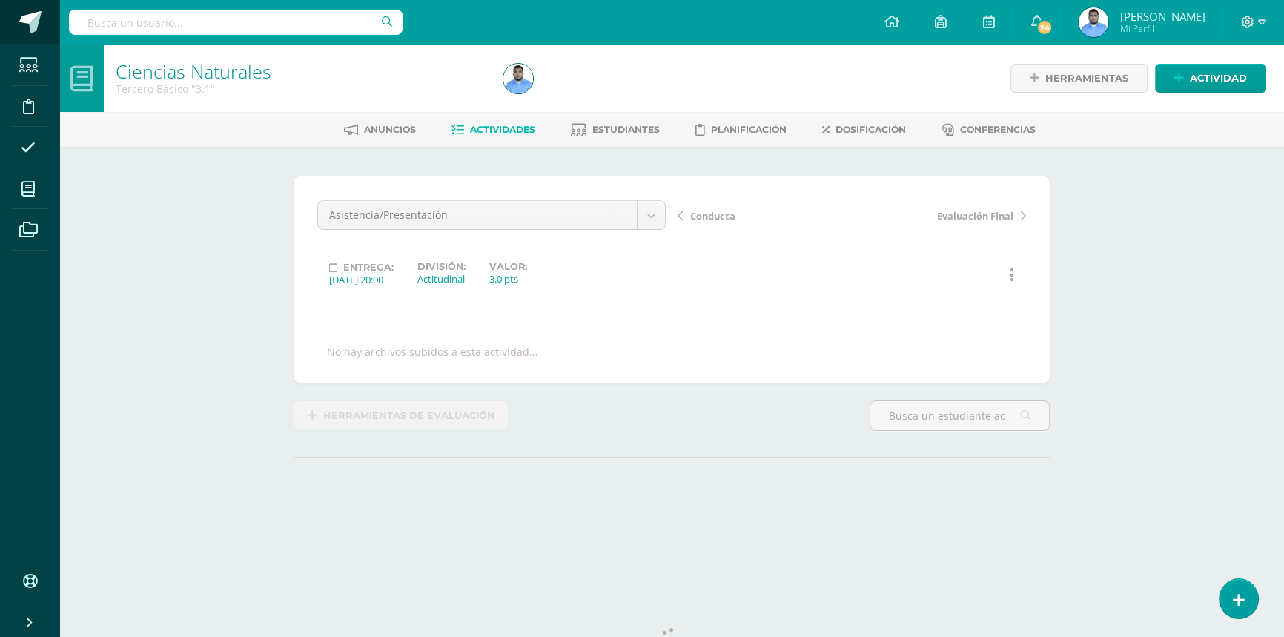
click at [28, 15] on span at bounding box center [30, 22] width 22 height 22
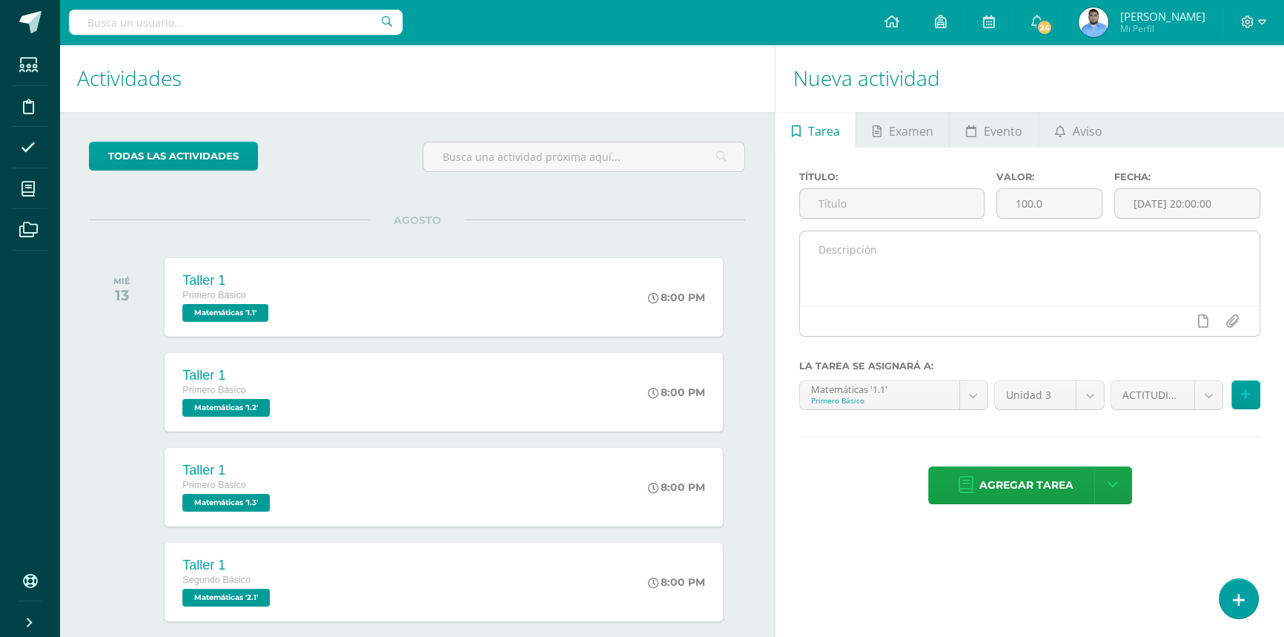
click at [904, 271] on textarea at bounding box center [1030, 268] width 460 height 74
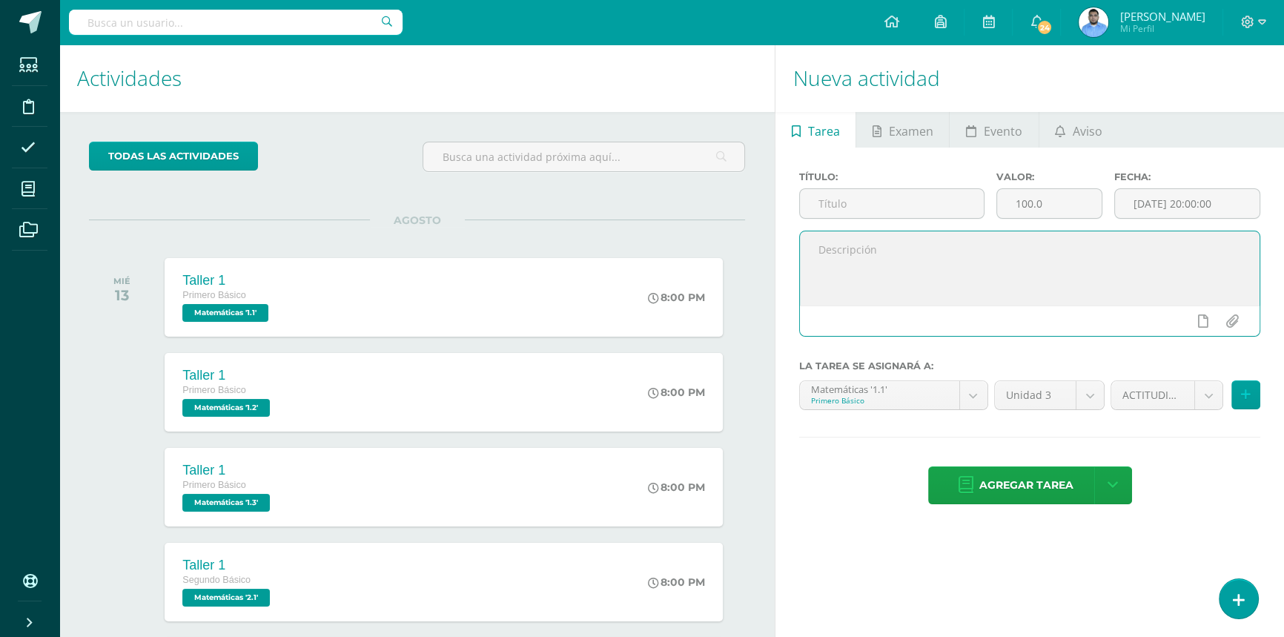
paste textarea "buenos días. Es un gusto saludarles. Se ha subido a la plataforma el primer tal…"
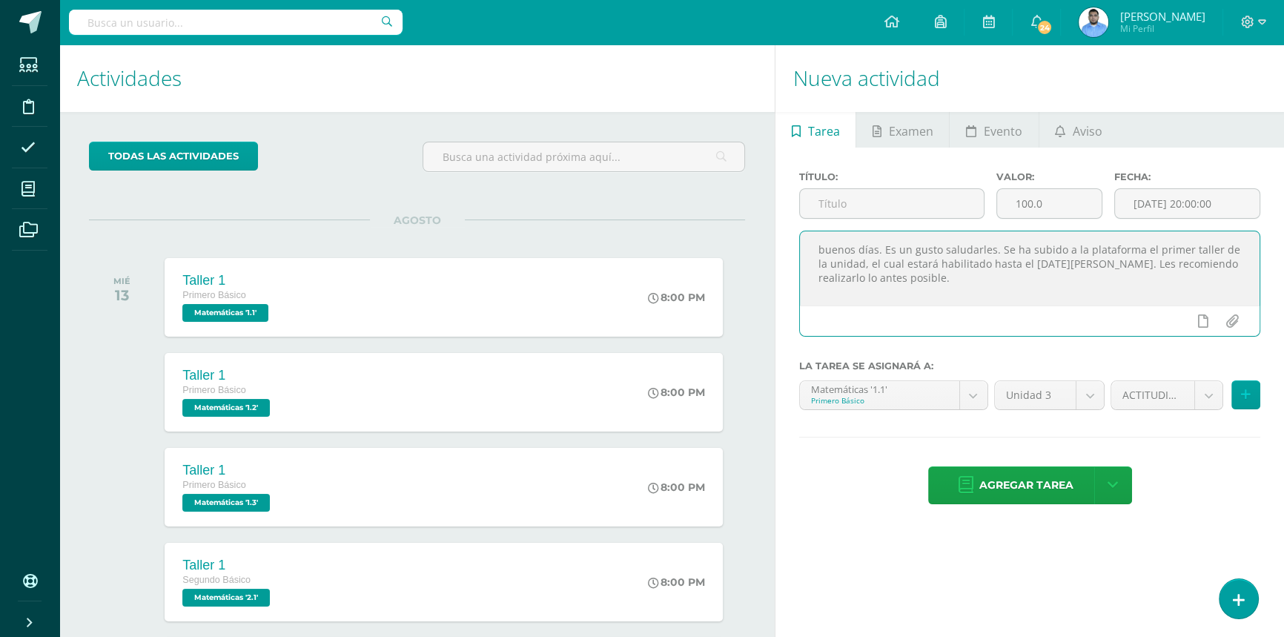
drag, startPoint x: 823, startPoint y: 252, endPoint x: 798, endPoint y: 253, distance: 24.5
click at [800, 253] on textarea "buenos días. Es un gusto saludarles. Se ha subido a la plataforma el primer tal…" at bounding box center [1030, 268] width 460 height 74
type textarea "Buenos días. Es un gusto saludarles. Se ha subido a la plataforma el primer tal…"
click at [1056, 125] on icon at bounding box center [1060, 131] width 10 height 12
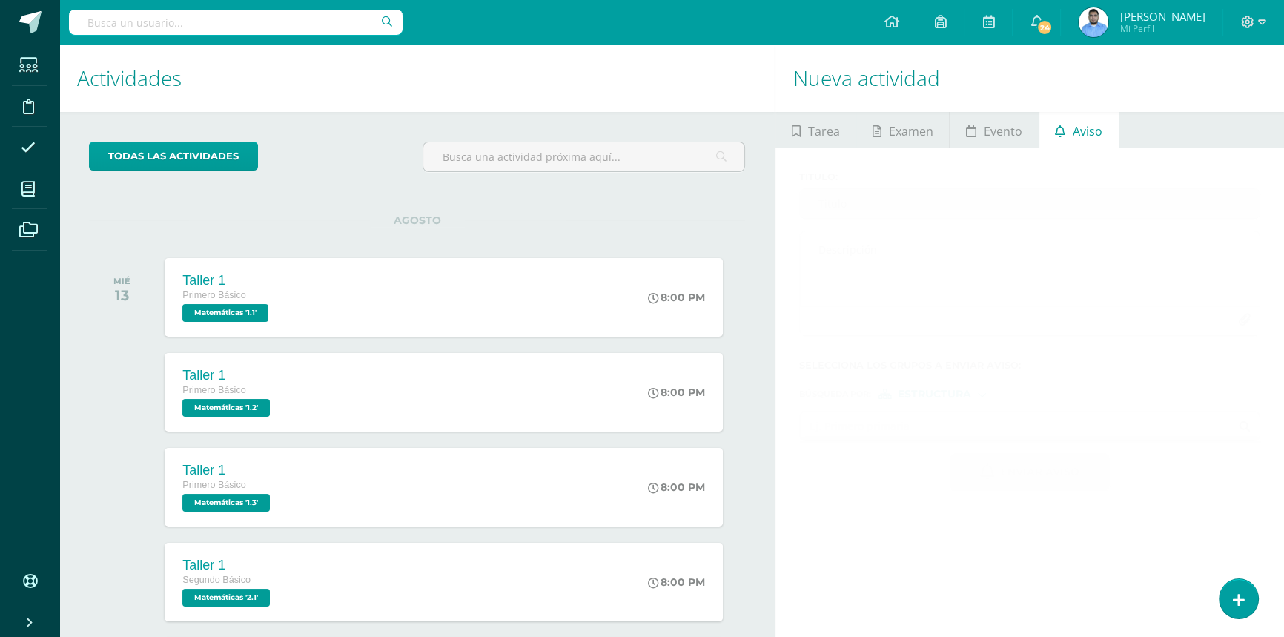
scroll to position [148, 0]
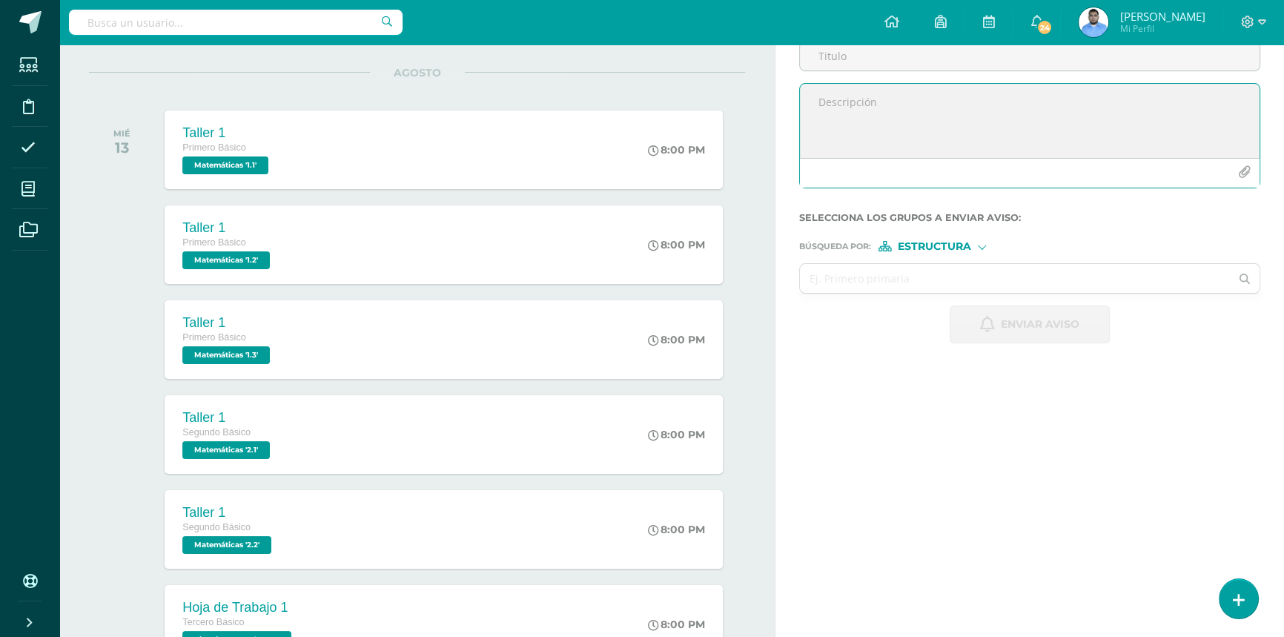
click at [866, 148] on textarea at bounding box center [1030, 121] width 460 height 74
paste textarea "buenos días. Es un gusto saludarles. Se ha subido a la plataforma el primer tal…"
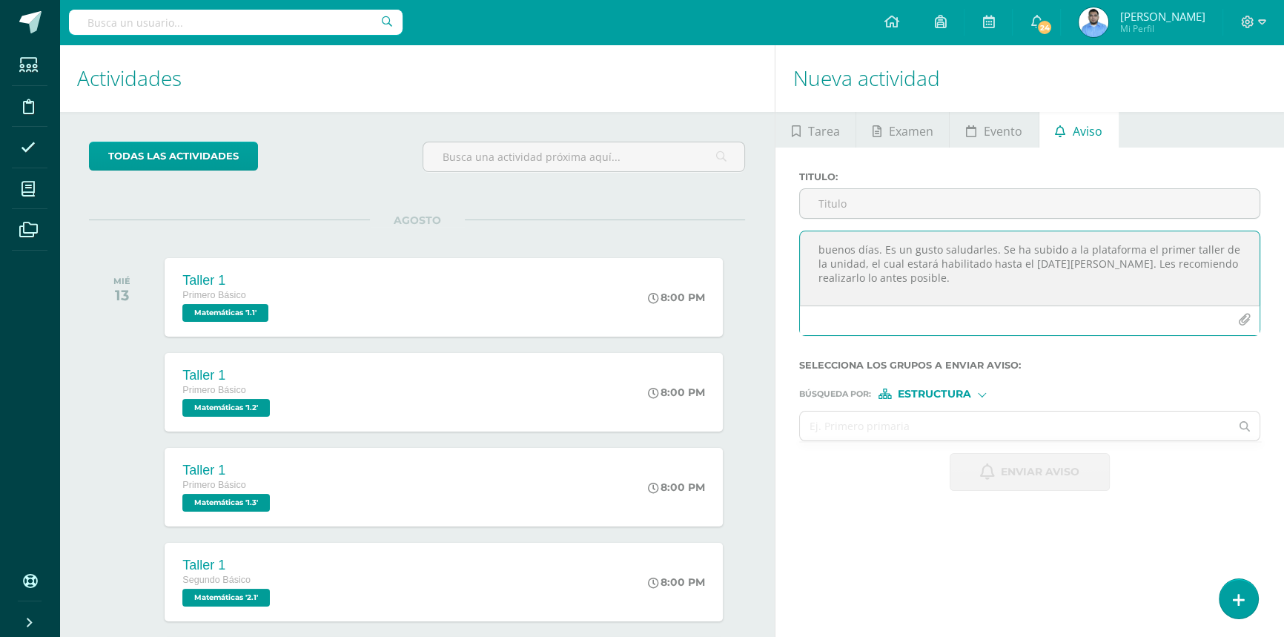
scroll to position [0, 0]
drag, startPoint x: 812, startPoint y: 249, endPoint x: 822, endPoint y: 251, distance: 10.6
click at [822, 251] on textarea "buenos días. Es un gusto saludarles. Se ha subido a la plataforma el primer tal…" at bounding box center [1030, 268] width 460 height 74
drag, startPoint x: 823, startPoint y: 248, endPoint x: 815, endPoint y: 248, distance: 7.4
click at [815, 248] on textarea "buenos días. Es un gusto saludarles. Se ha subido a la plataforma el primer tal…" at bounding box center [1030, 268] width 460 height 74
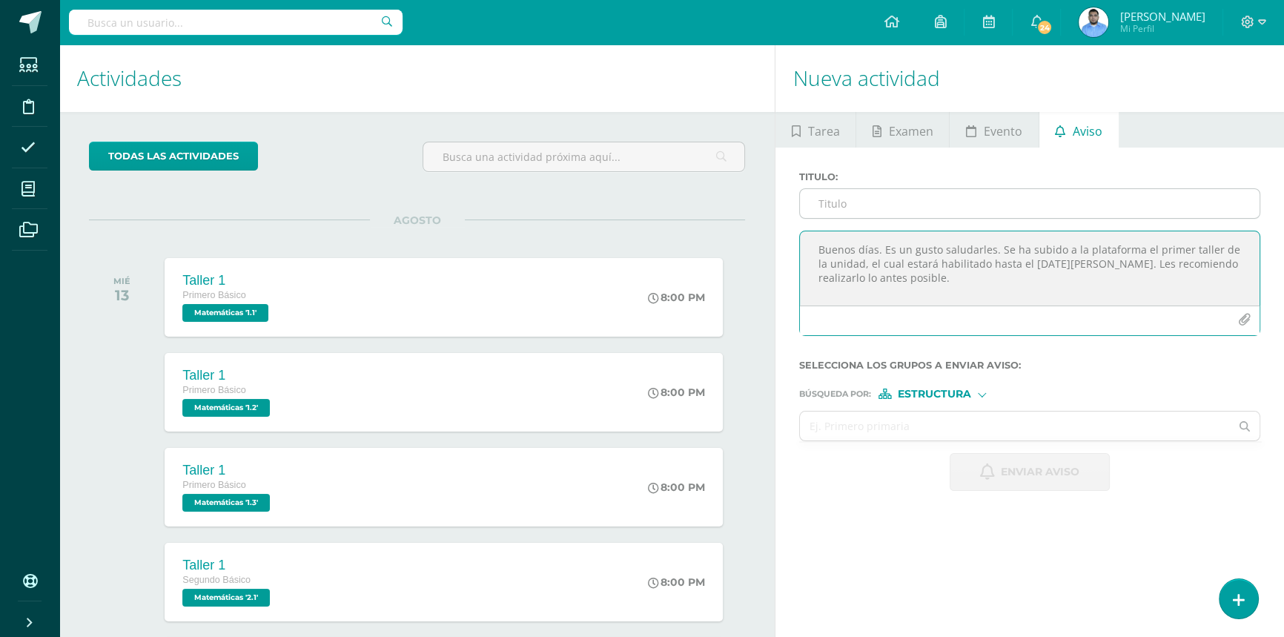
type textarea "Buenos días. Es un gusto saludarles. Se ha subido a la plataforma el primer tal…"
drag, startPoint x: 847, startPoint y: 199, endPoint x: 844, endPoint y: 211, distance: 12.8
click at [845, 208] on input "Titulo :" at bounding box center [1030, 203] width 460 height 29
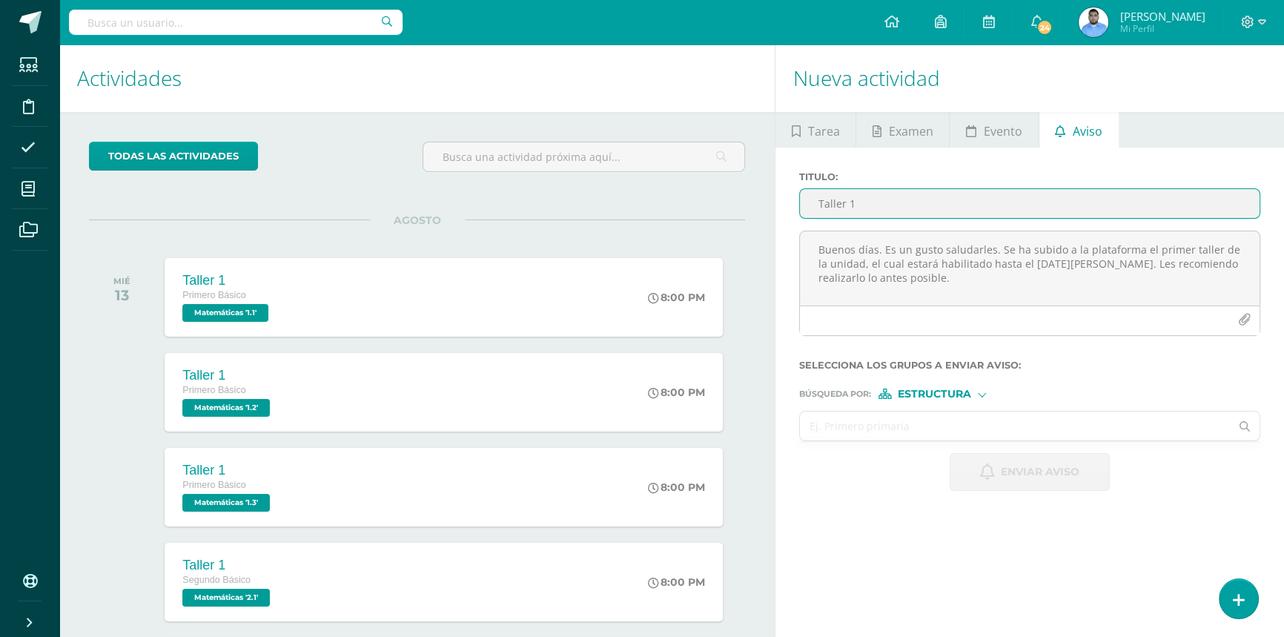
type input "Taller 1"
click at [880, 428] on input "text" at bounding box center [1015, 425] width 430 height 29
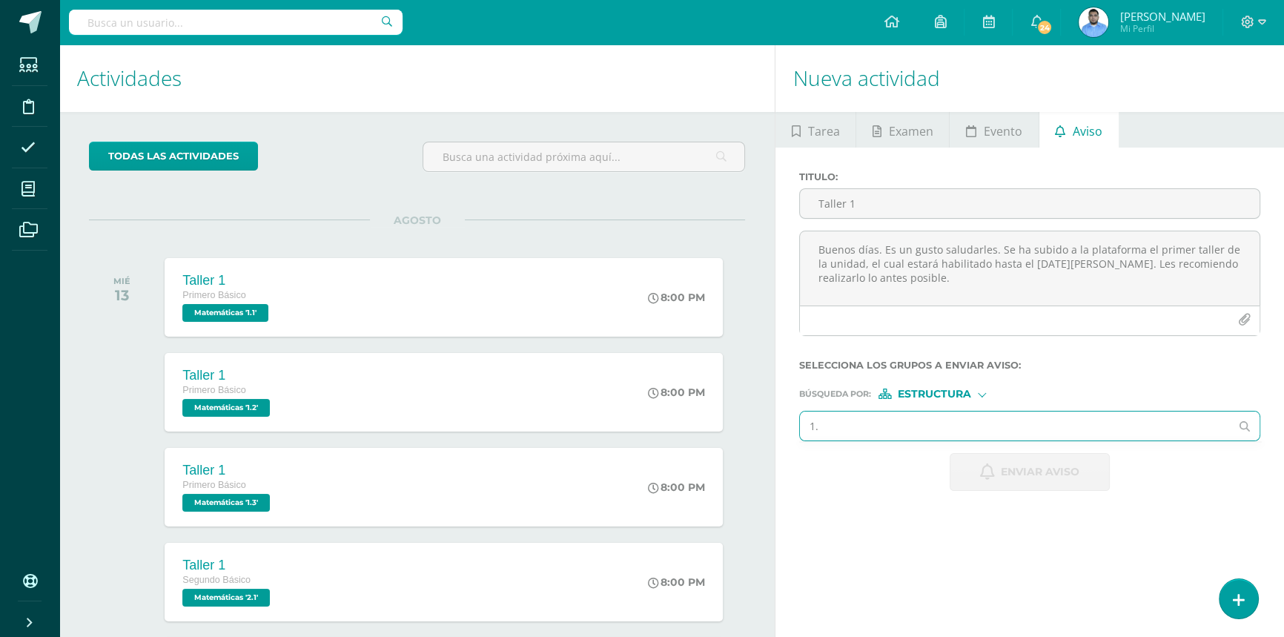
type input "1.1"
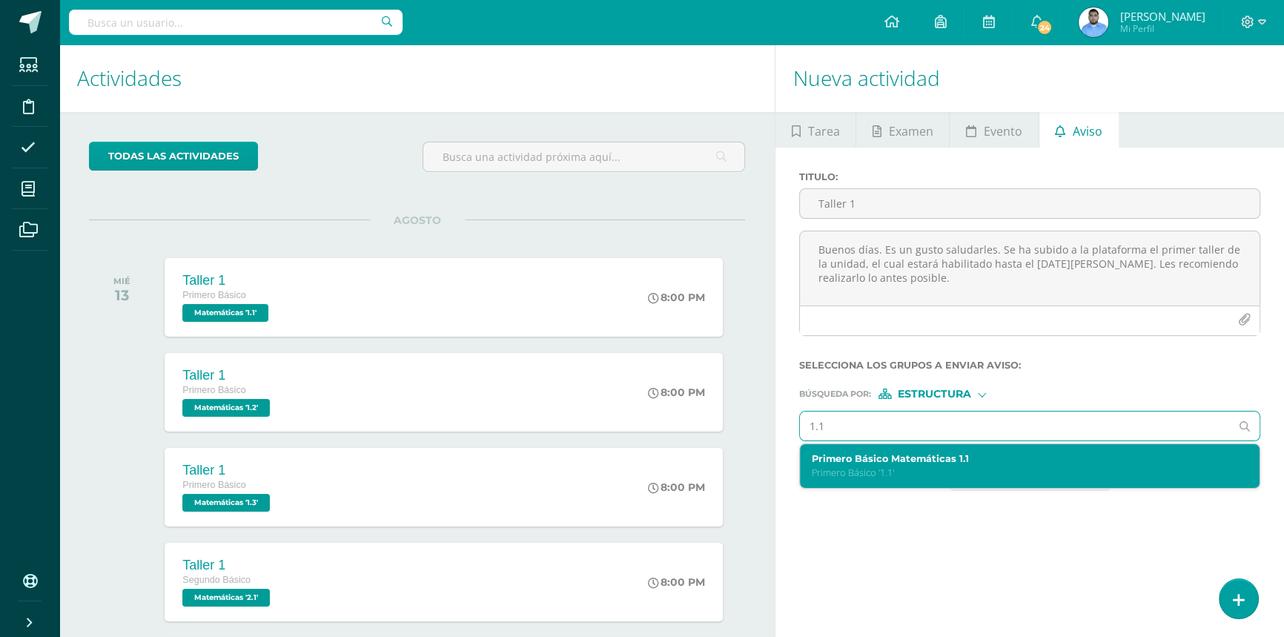
click at [829, 461] on label "Primero Básico Matemáticas 1.1" at bounding box center [1020, 458] width 417 height 11
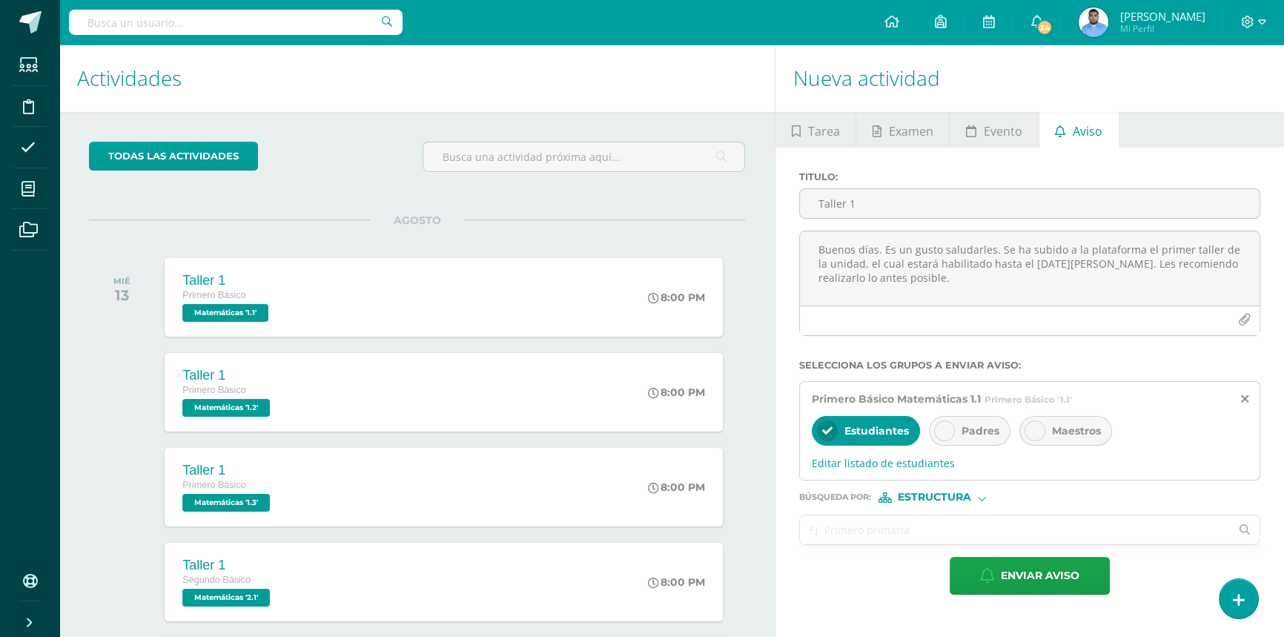
click at [862, 532] on input "text" at bounding box center [1015, 529] width 430 height 29
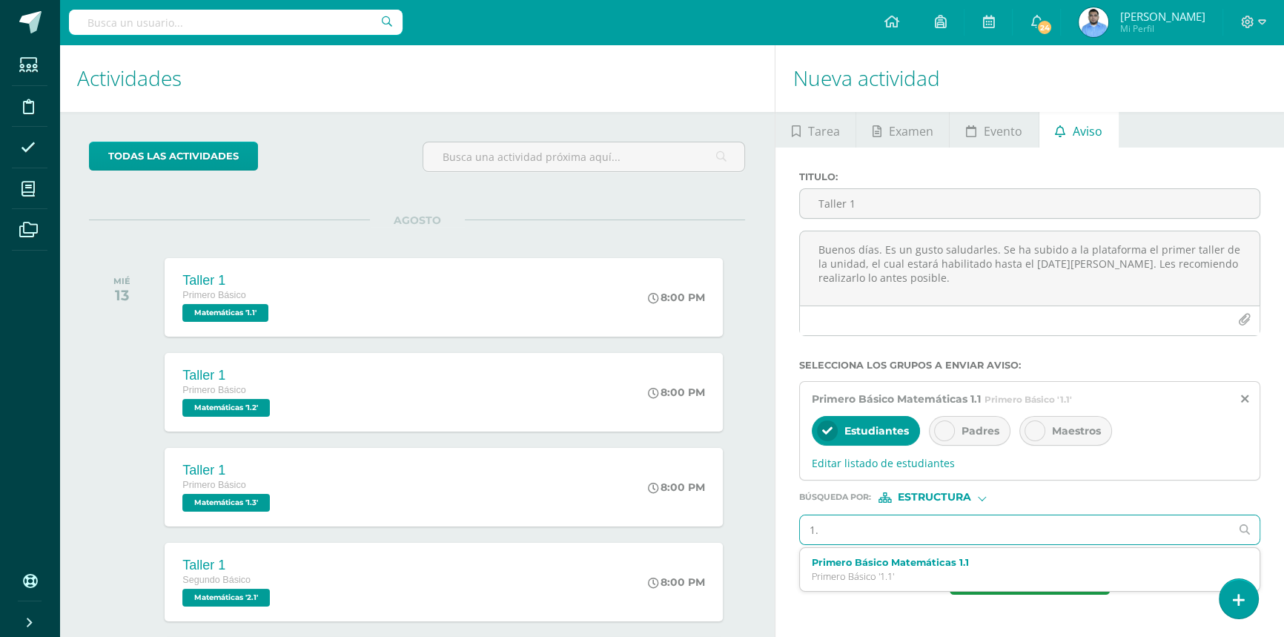
type input "1.2"
click at [868, 561] on label "Primero Básico Matemáticas 1.2" at bounding box center [1020, 562] width 417 height 11
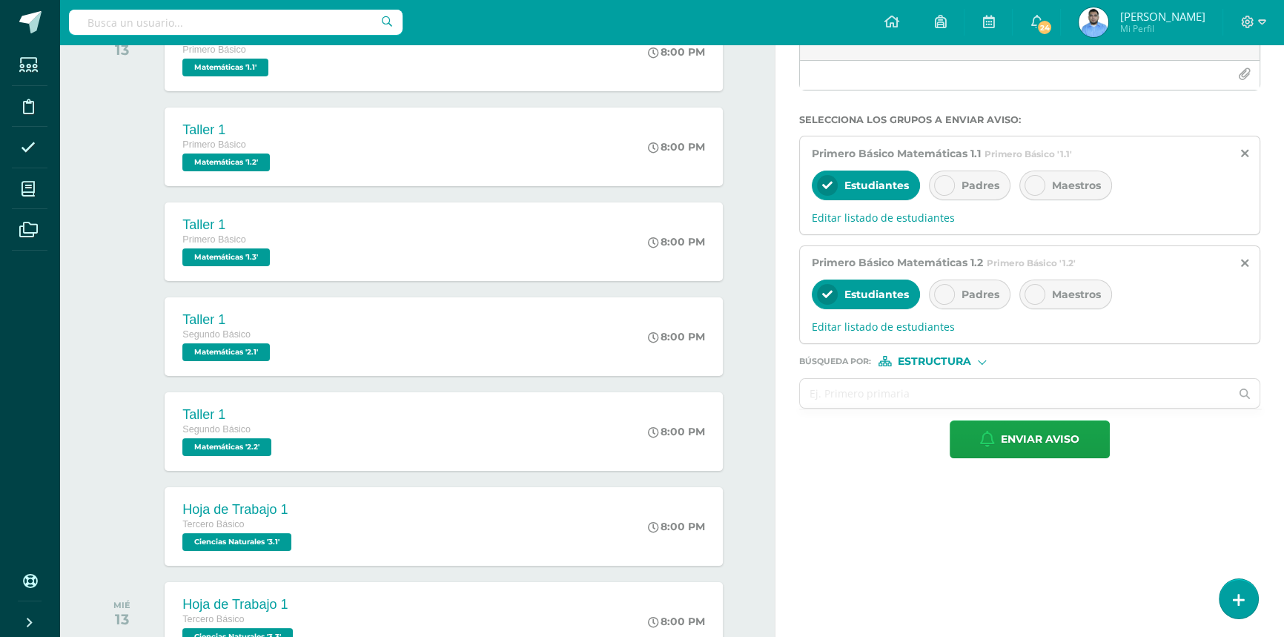
scroll to position [269, 0]
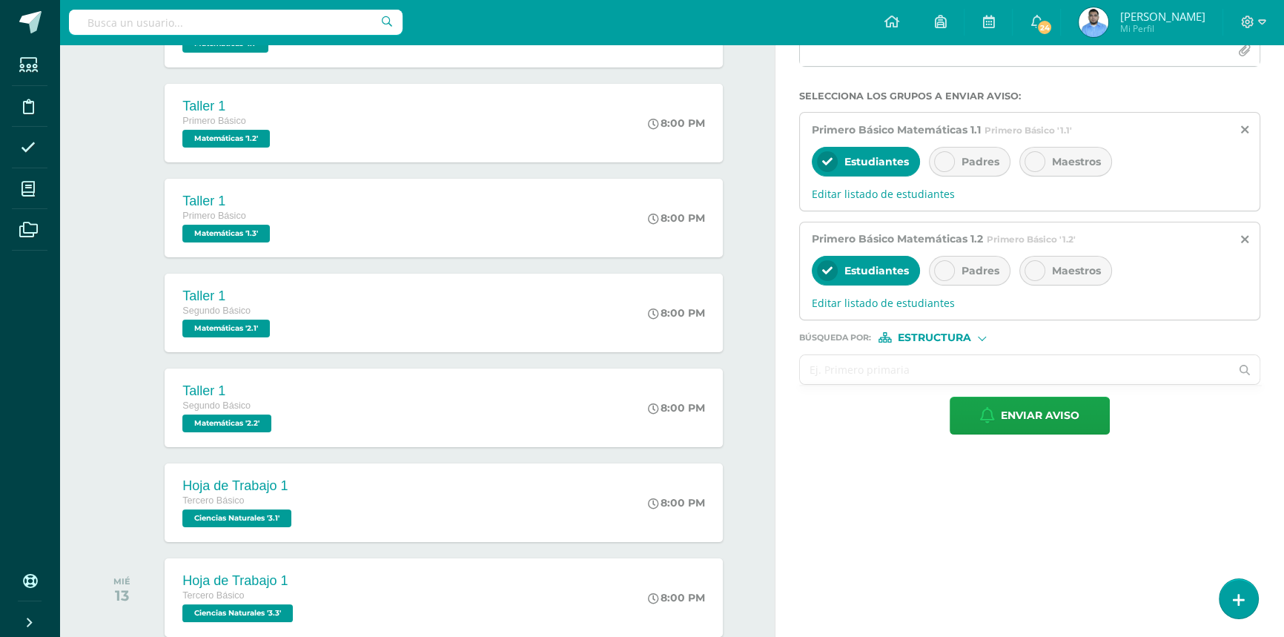
click at [832, 365] on input "text" at bounding box center [1015, 369] width 430 height 29
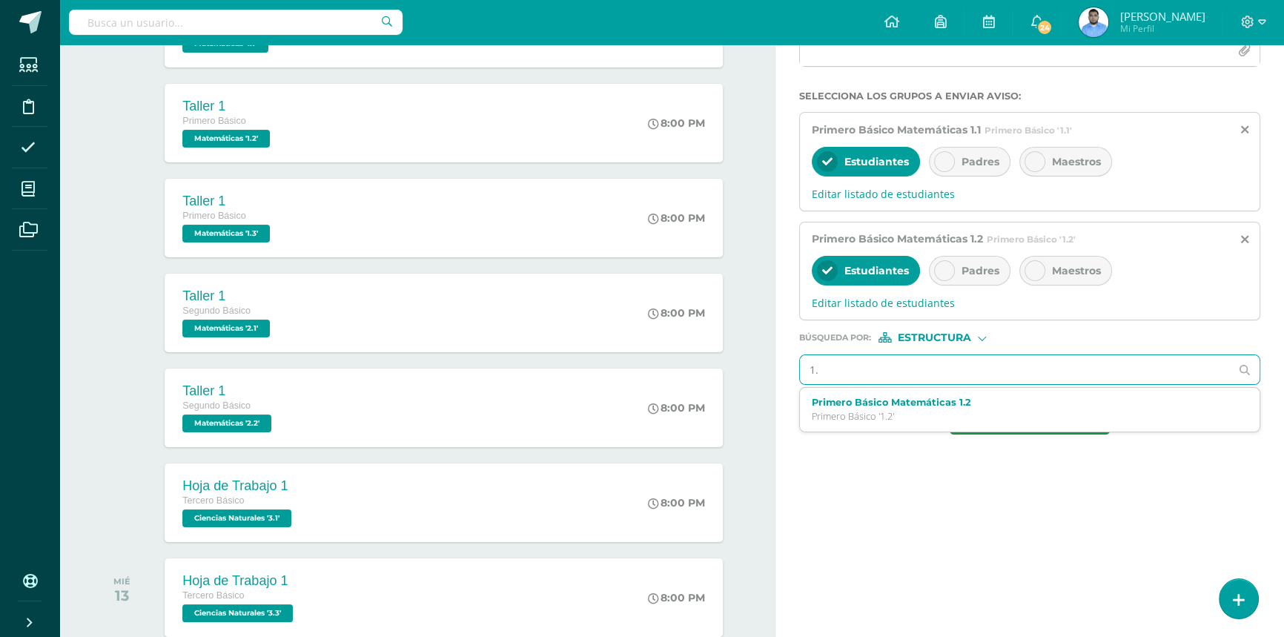
type input "1.3"
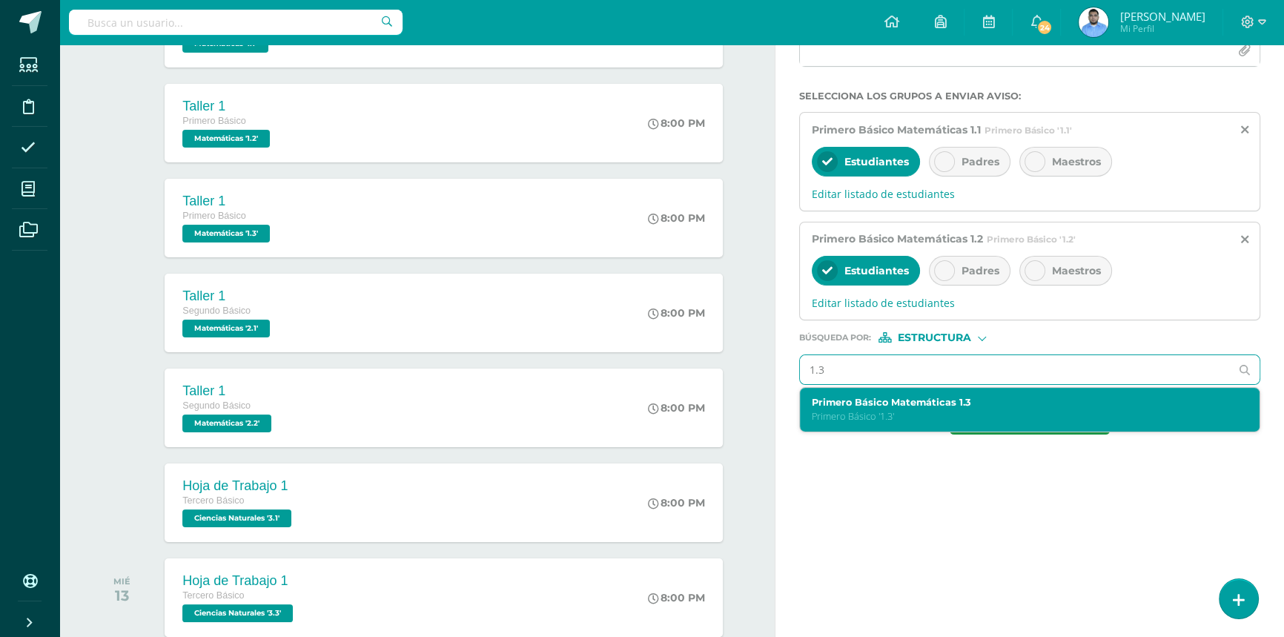
click at [860, 408] on label "Primero Básico Matemáticas 1.3" at bounding box center [1020, 402] width 417 height 11
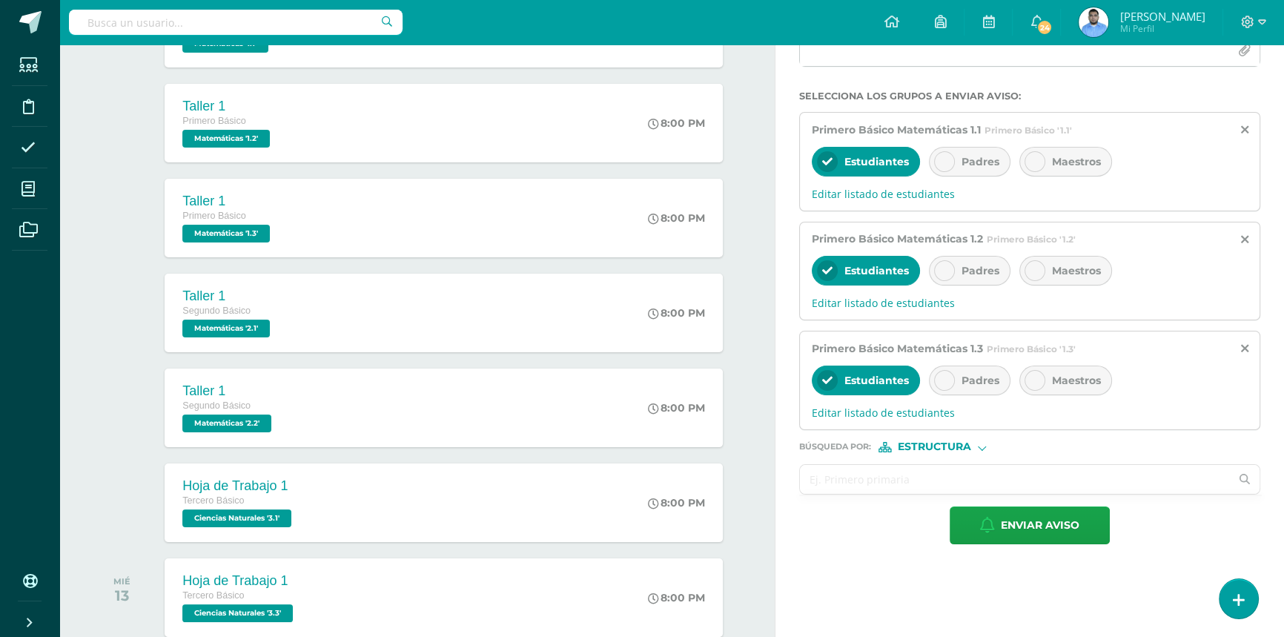
click at [840, 477] on input "text" at bounding box center [1015, 479] width 430 height 29
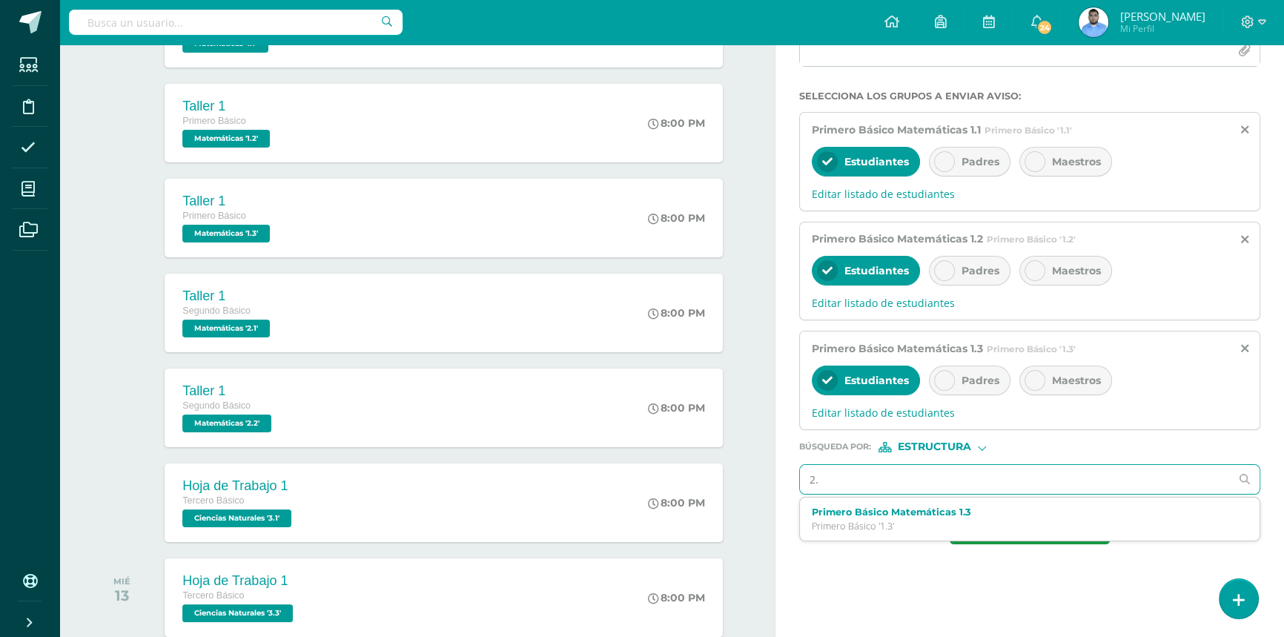
type input "2.1"
click at [843, 509] on label "Segundo Básico Matemáticas 2.1" at bounding box center [1020, 511] width 417 height 11
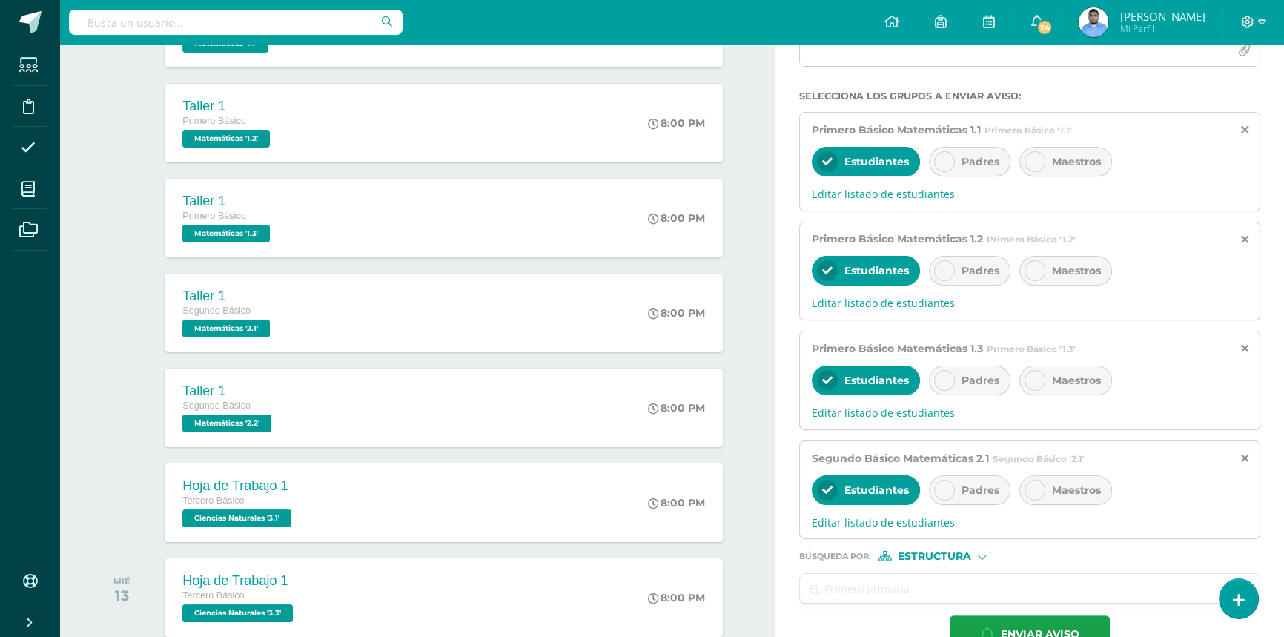
click at [820, 593] on input "text" at bounding box center [1015, 588] width 430 height 29
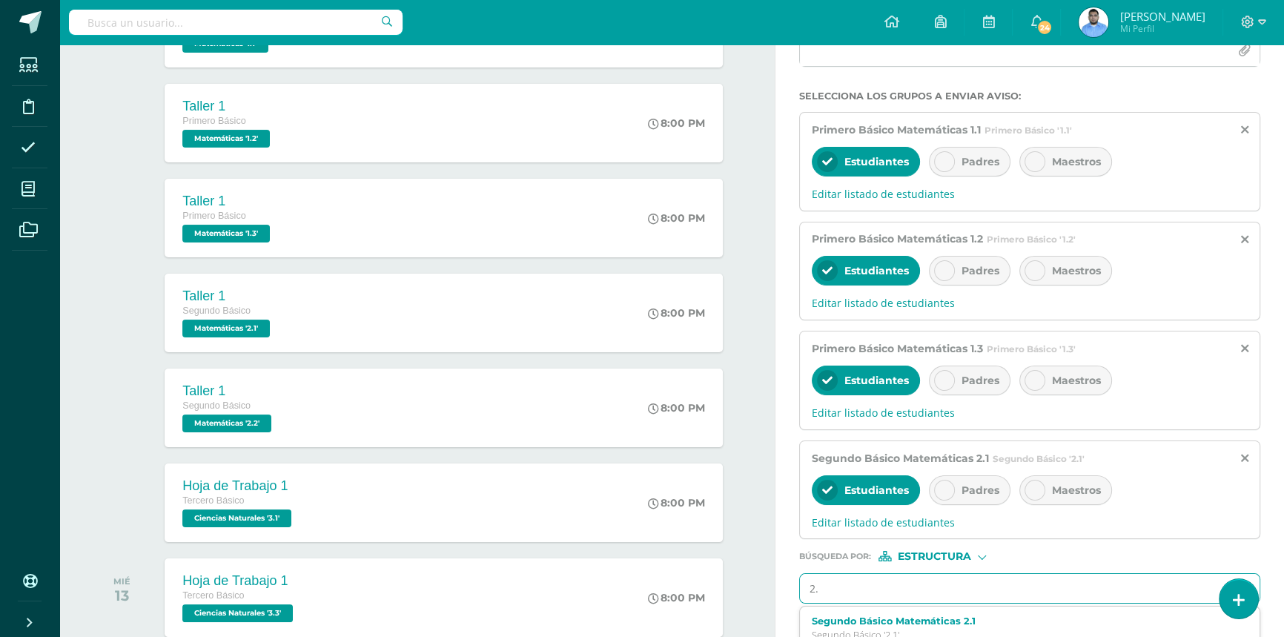
type input "2.2"
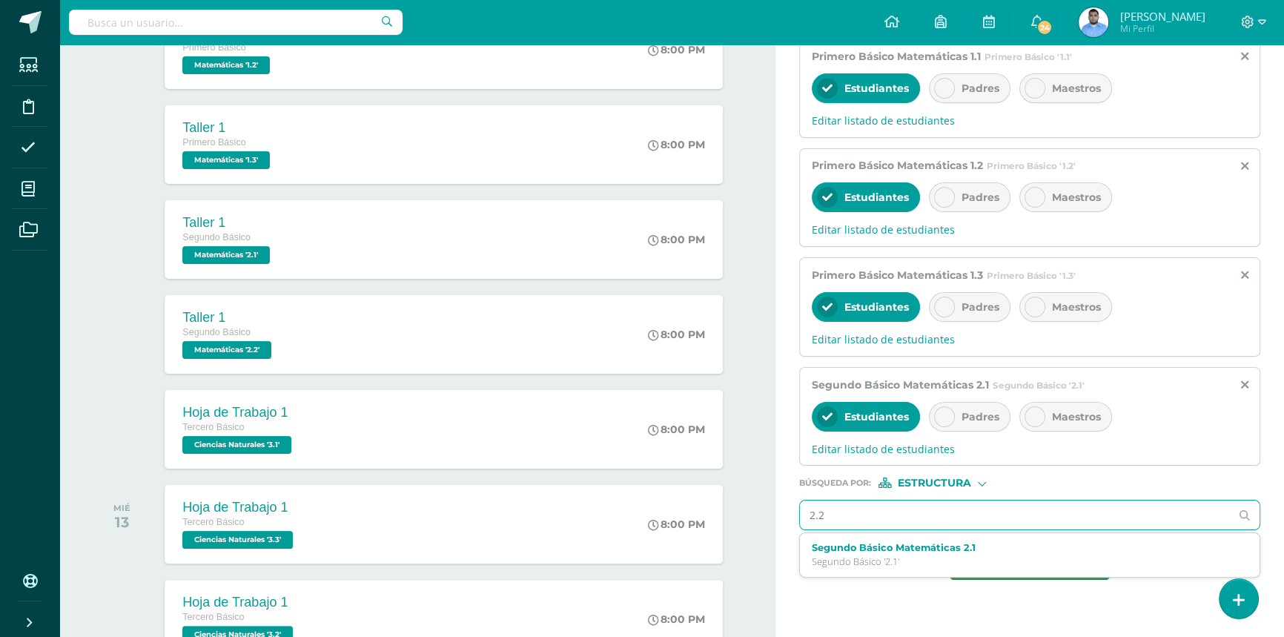
scroll to position [449, 0]
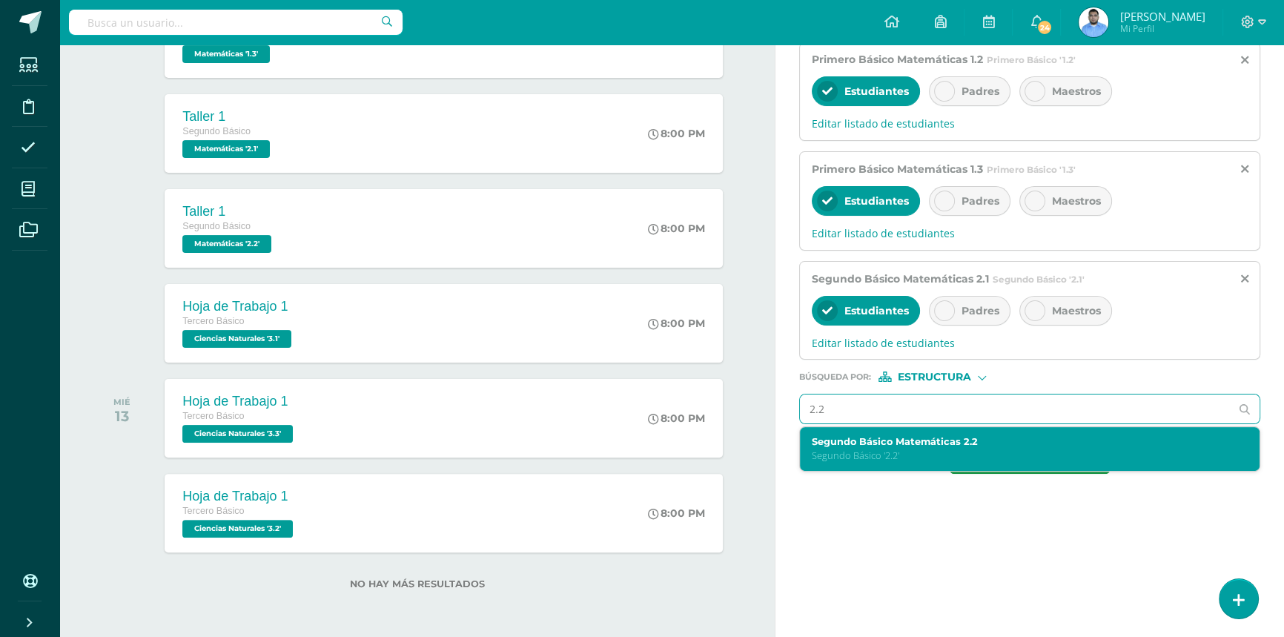
click at [849, 443] on label "Segundo Básico Matemáticas 2.2" at bounding box center [1020, 441] width 417 height 11
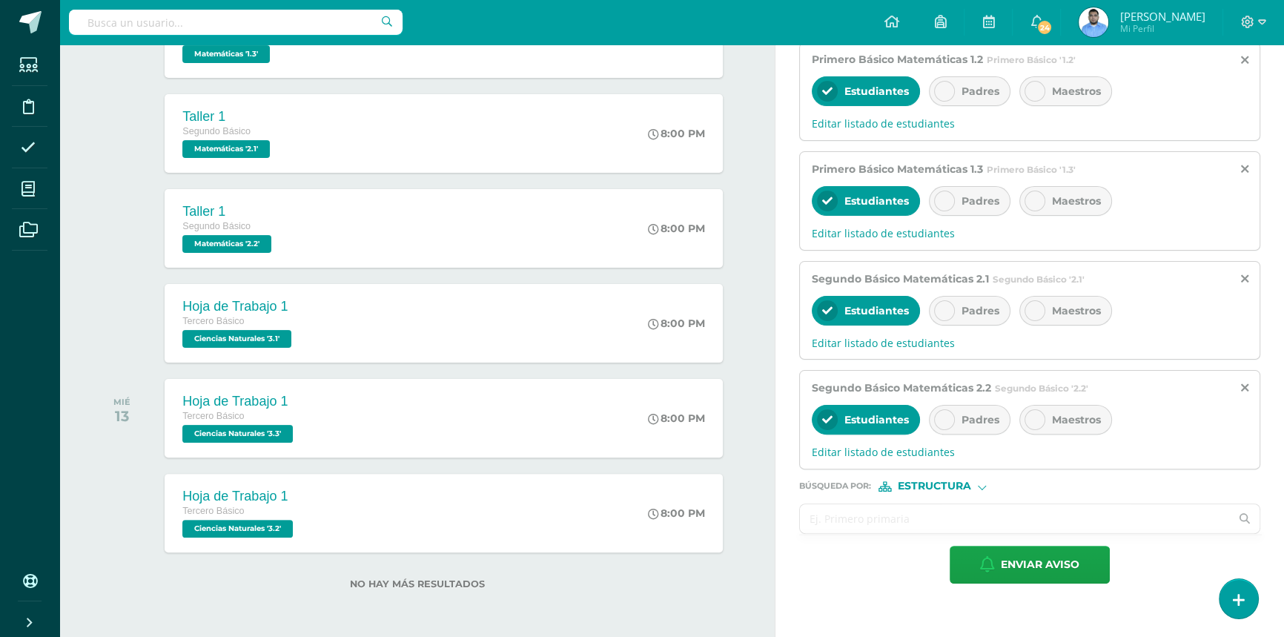
click at [843, 521] on input "text" at bounding box center [1015, 518] width 430 height 29
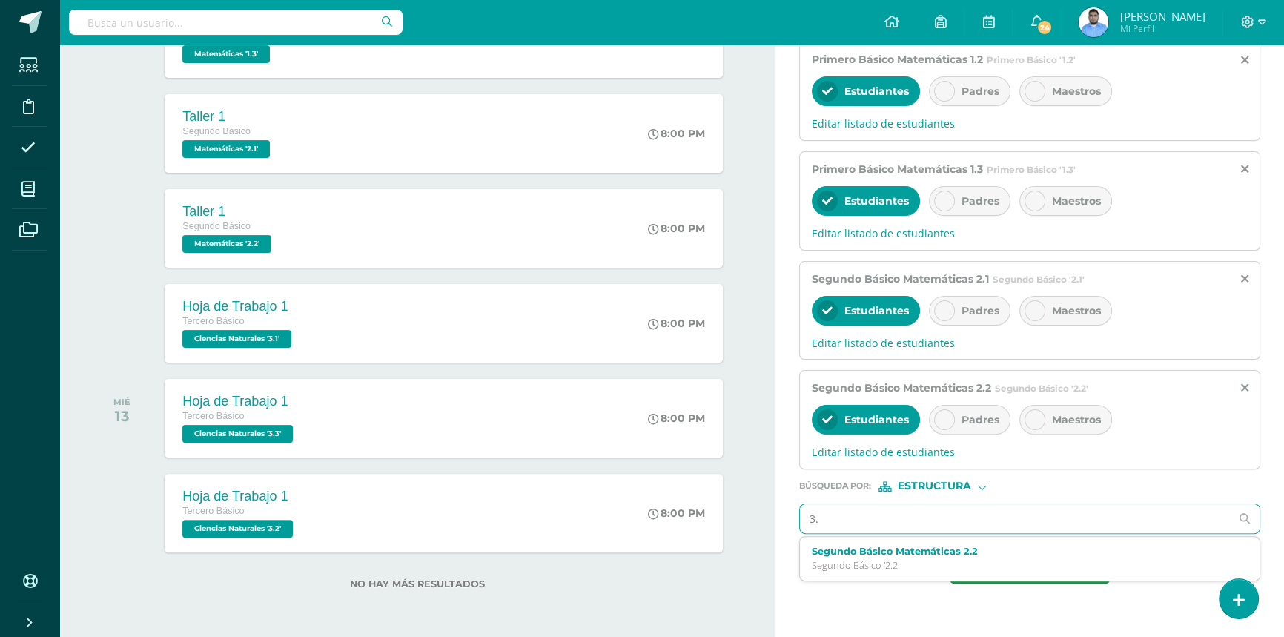
type input "3.1"
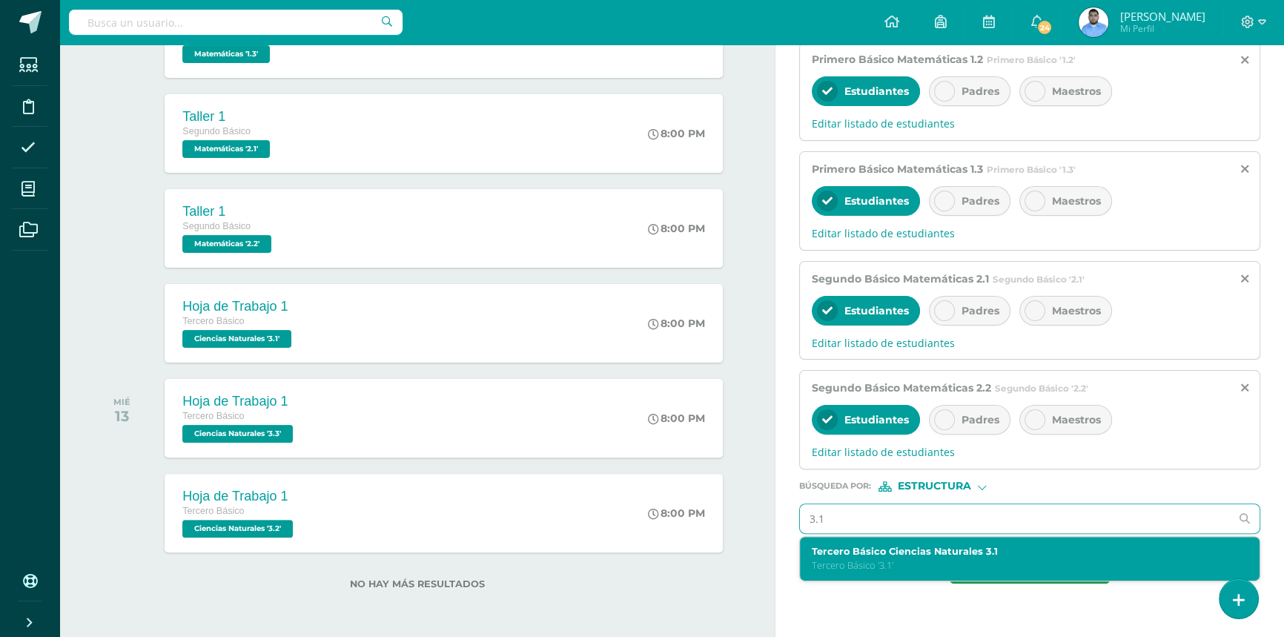
click at [852, 558] on div "Tercero Básico Ciencias Naturales 3.1 Tercero Básico '3.1'" at bounding box center [1020, 559] width 417 height 26
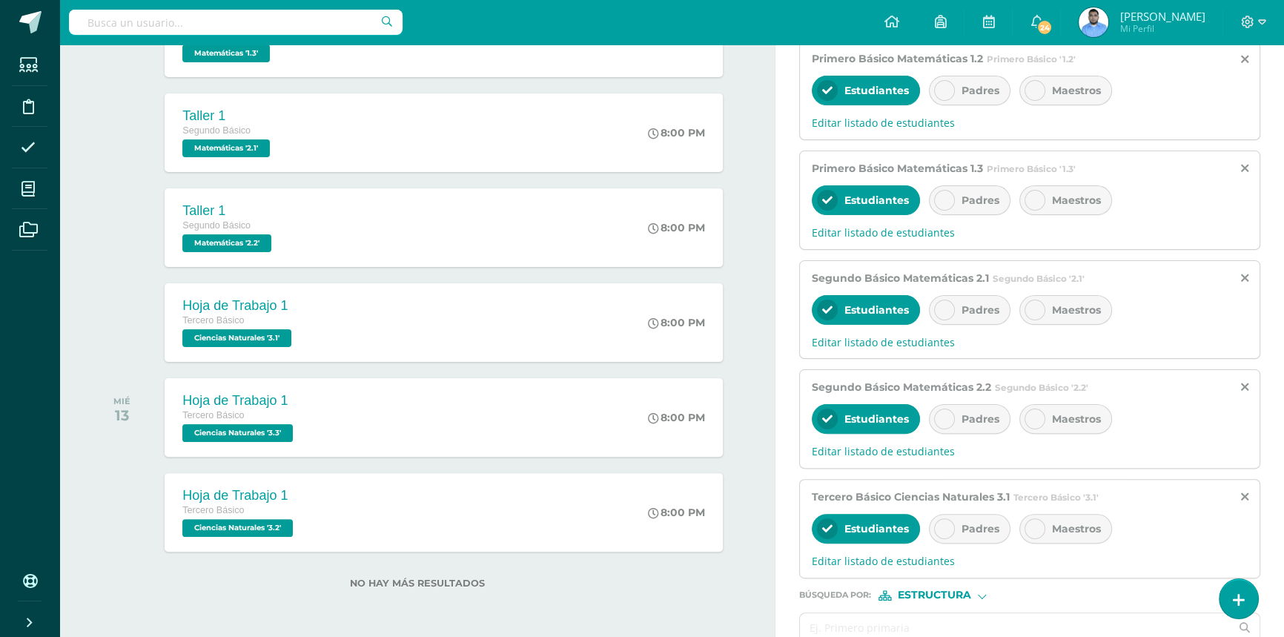
scroll to position [528, 0]
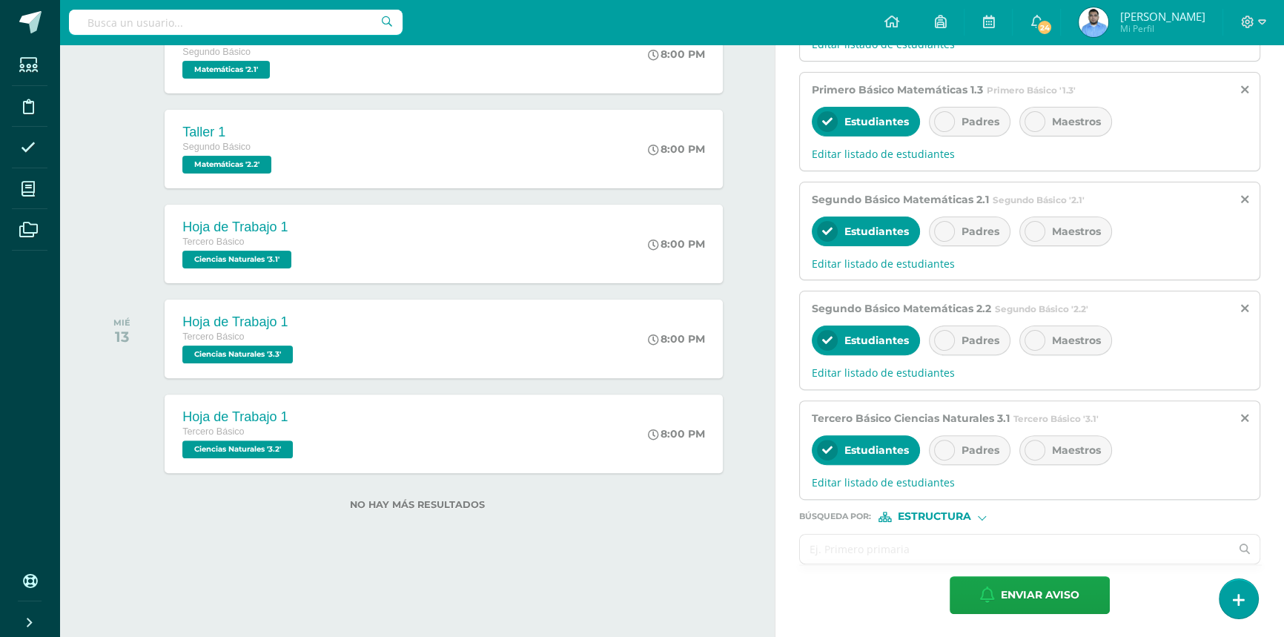
click at [847, 537] on input "text" at bounding box center [1015, 548] width 430 height 29
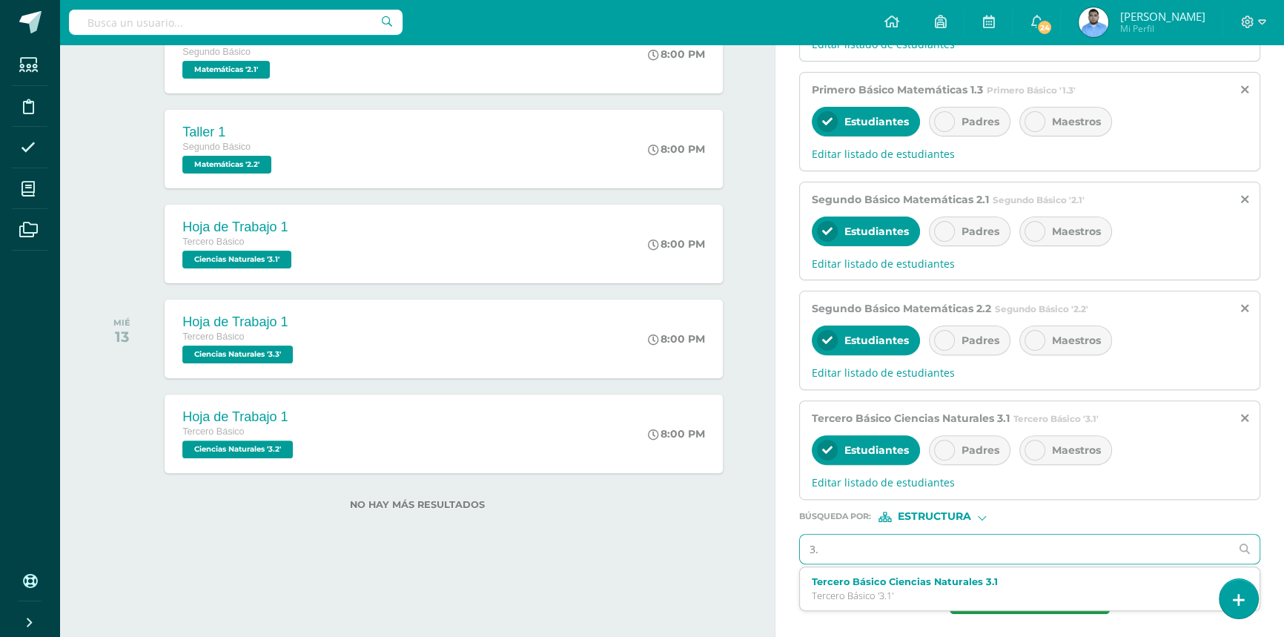
type input "3.2"
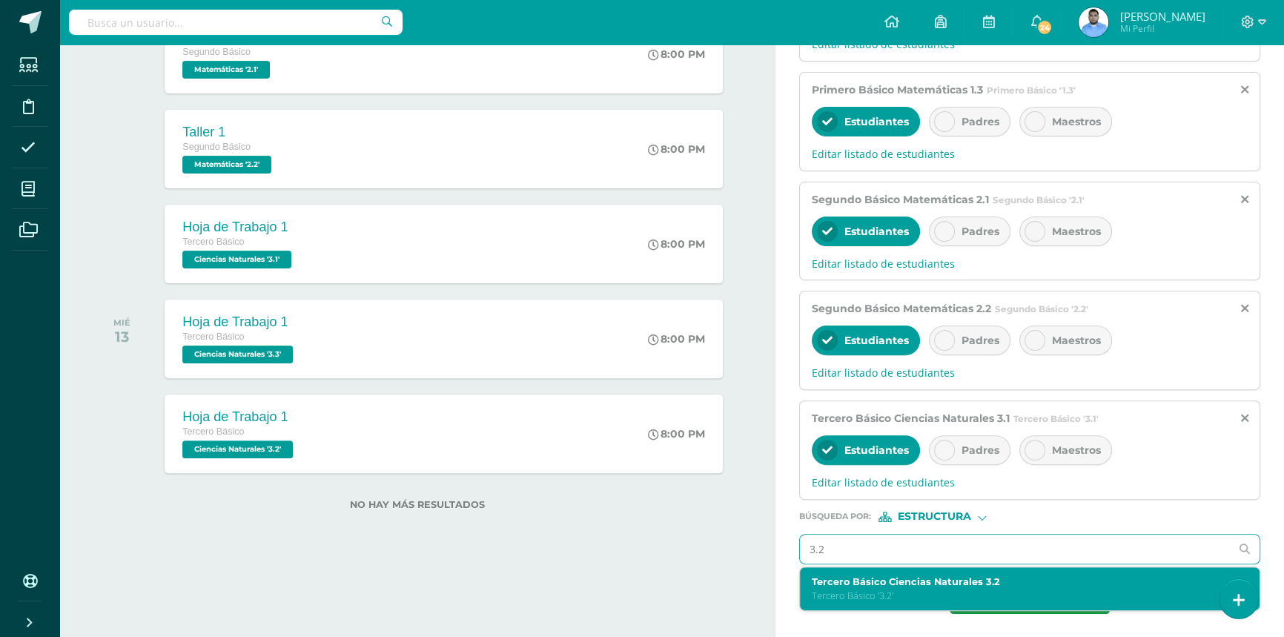
click at [871, 596] on p "Tercero Básico '3.2'" at bounding box center [1020, 595] width 417 height 13
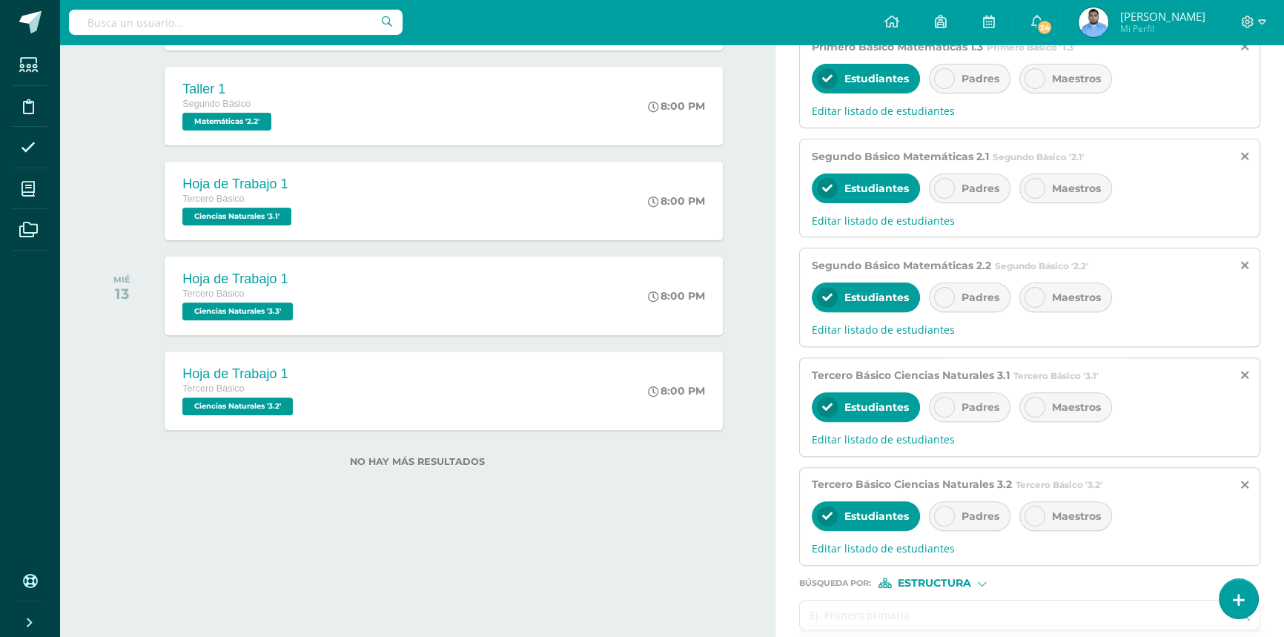
scroll to position [637, 0]
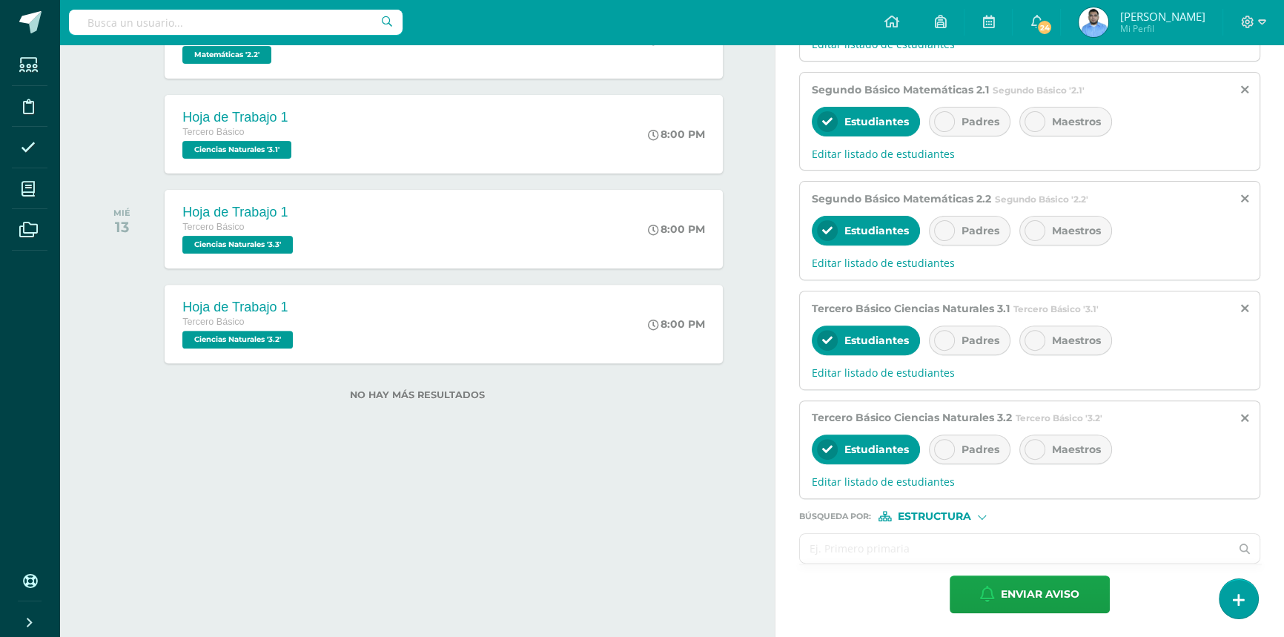
click at [846, 544] on input "text" at bounding box center [1015, 548] width 430 height 29
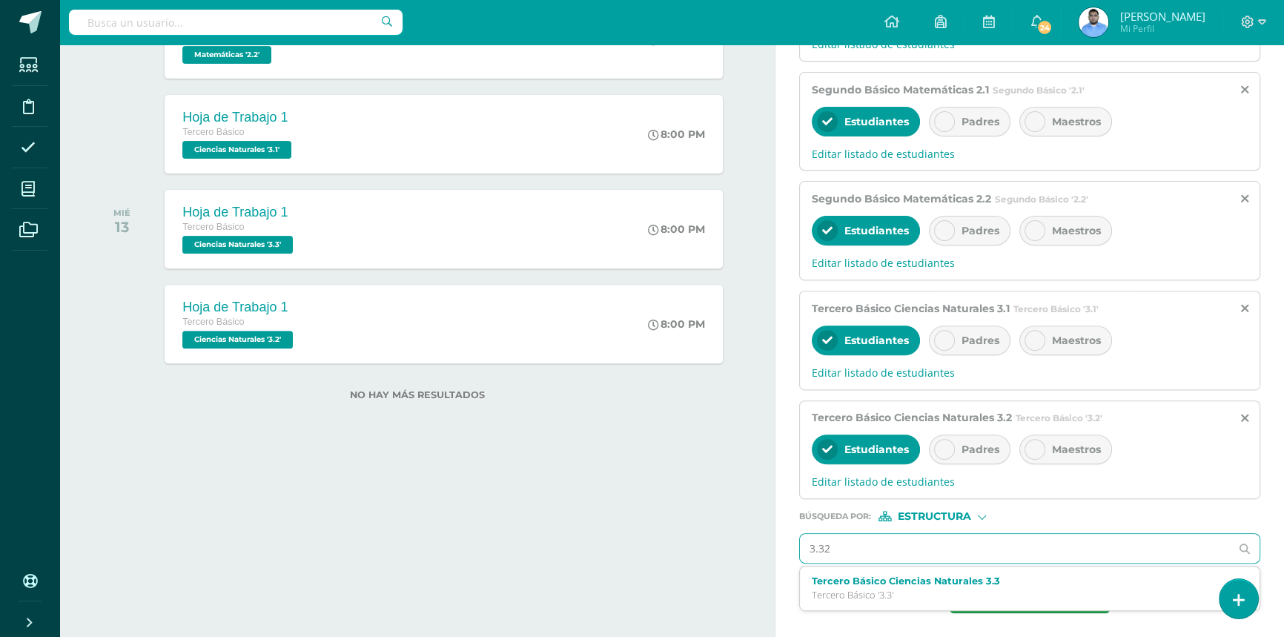
type input "3.3"
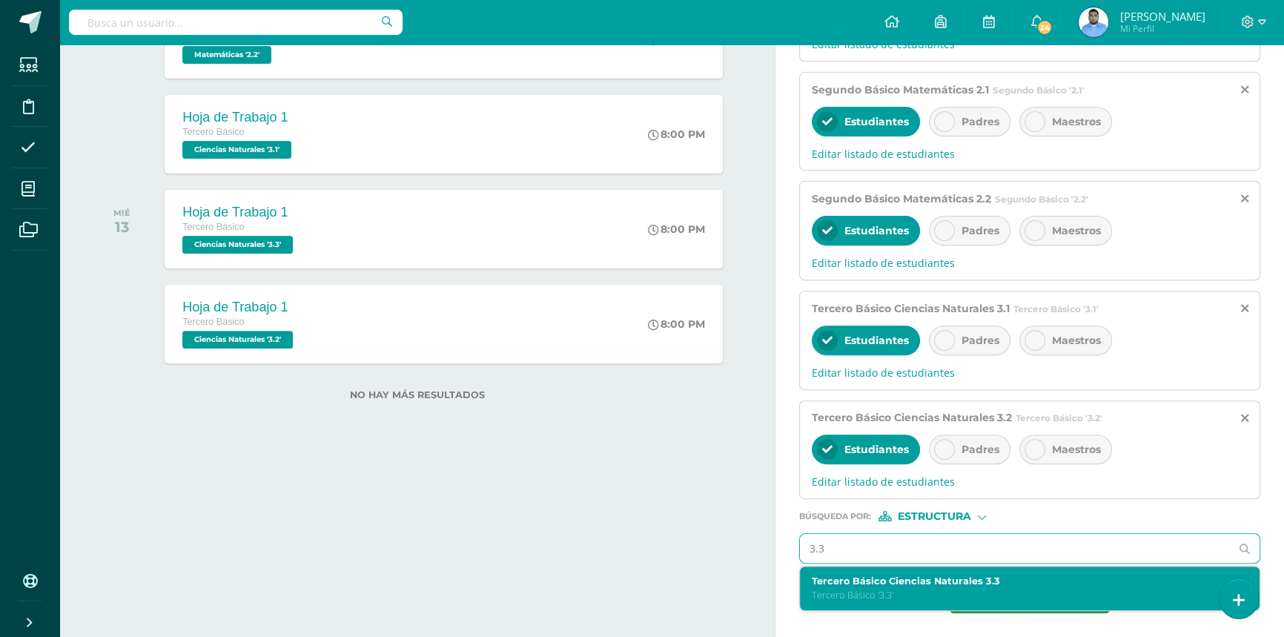
click at [902, 583] on label "Tercero Básico Ciencias Naturales 3.3" at bounding box center [1020, 580] width 417 height 11
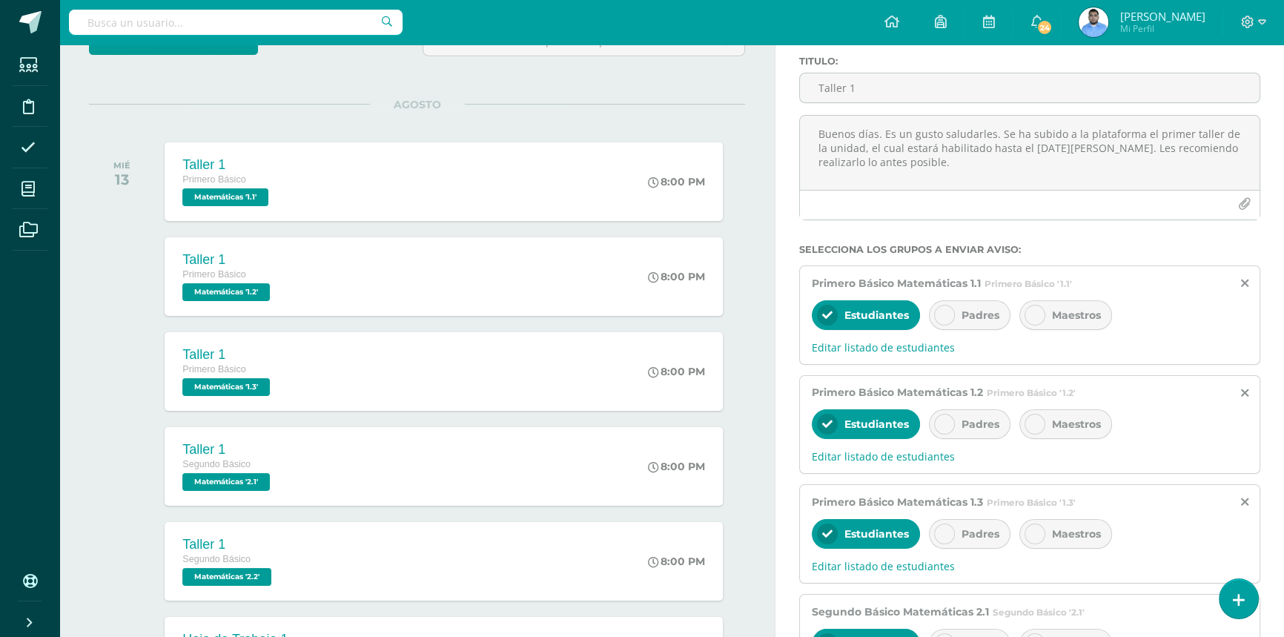
scroll to position [0, 0]
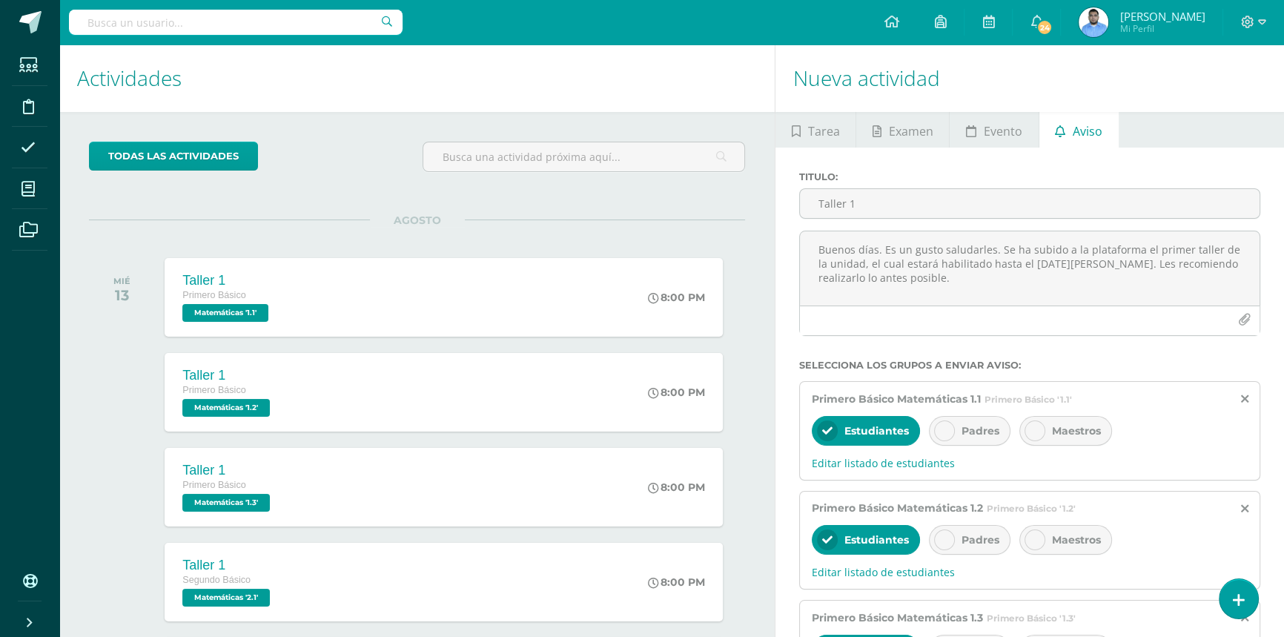
click at [972, 438] on div "Padres" at bounding box center [970, 431] width 82 height 30
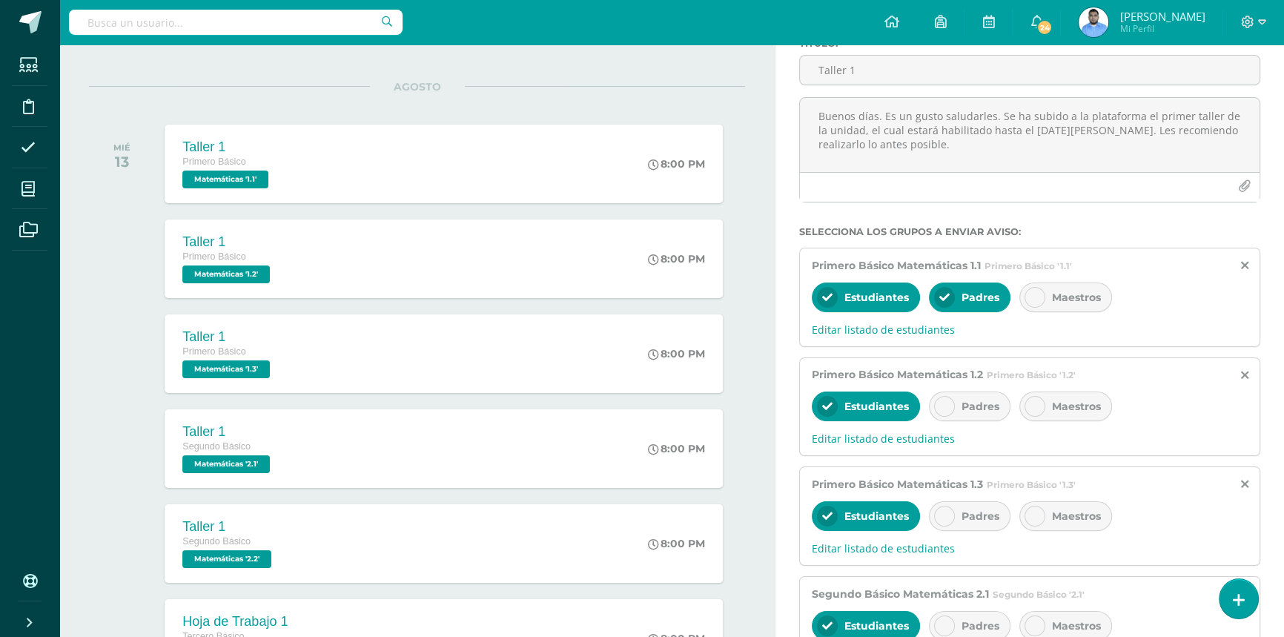
scroll to position [134, 0]
click at [970, 416] on div "Padres" at bounding box center [970, 406] width 82 height 30
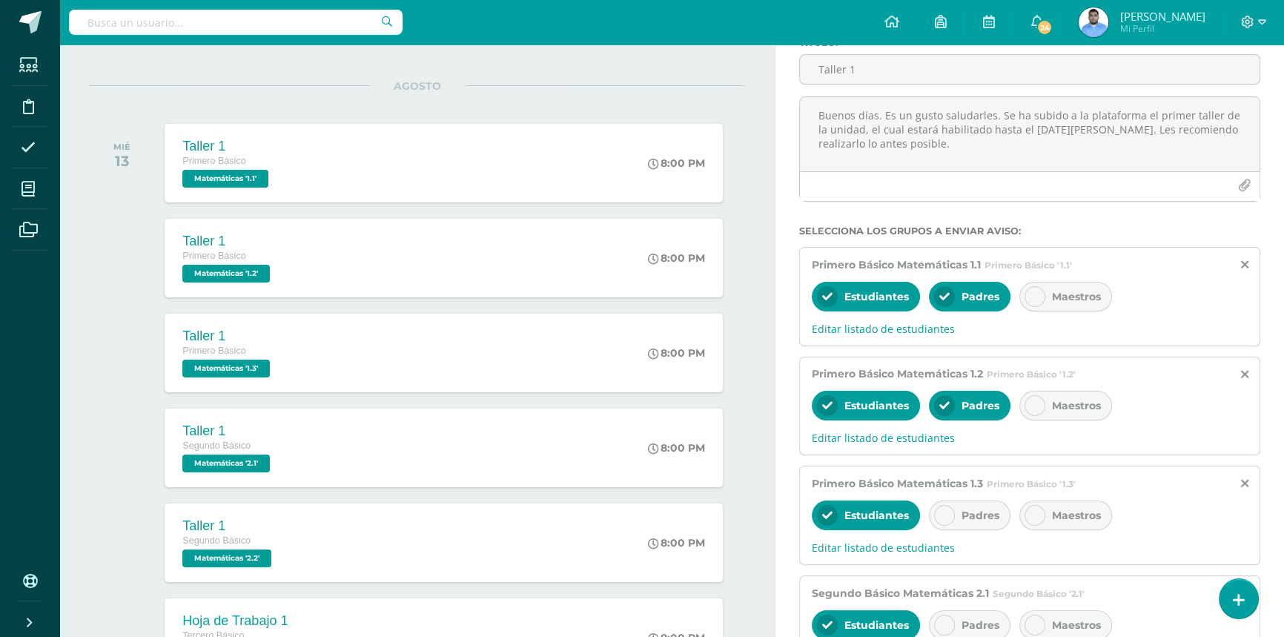
click at [976, 518] on span "Padres" at bounding box center [980, 515] width 38 height 13
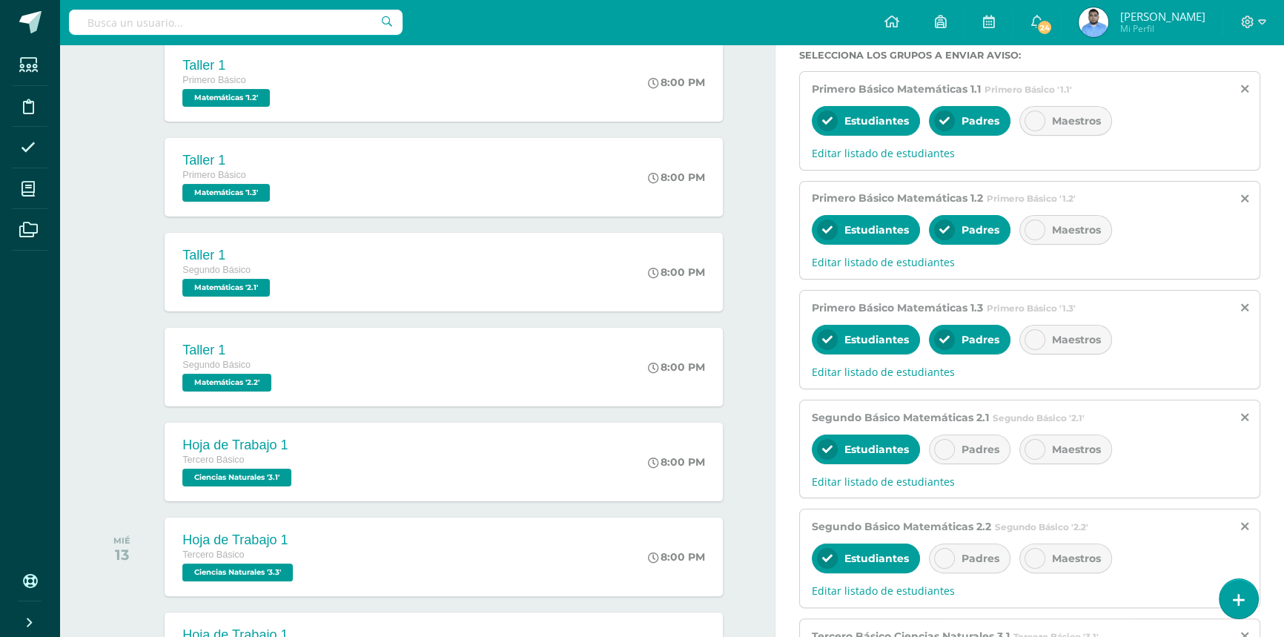
scroll to position [337, 0]
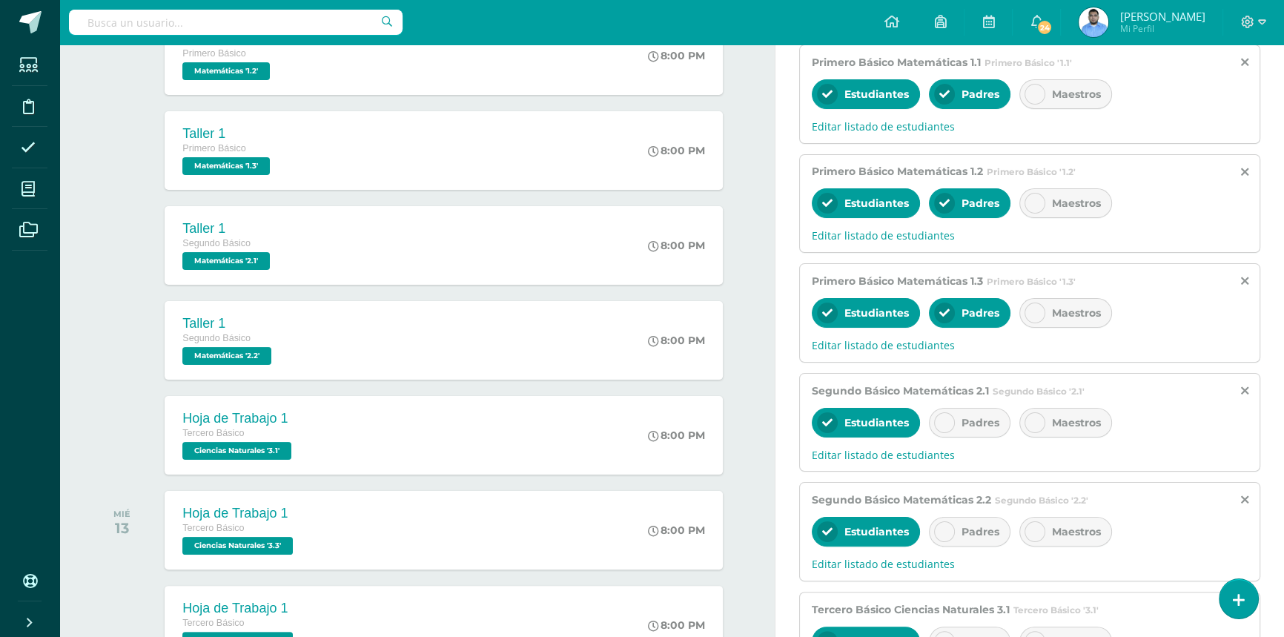
click at [968, 416] on span "Padres" at bounding box center [980, 422] width 38 height 13
click at [970, 536] on span "Padres" at bounding box center [980, 531] width 38 height 13
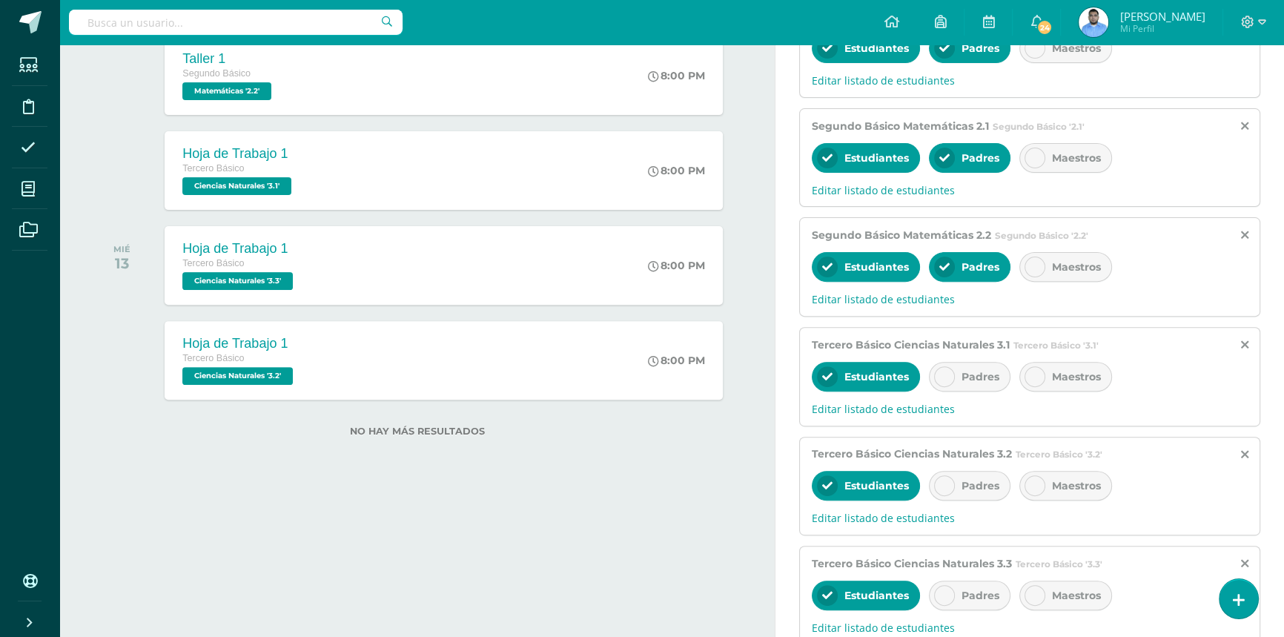
scroll to position [606, 0]
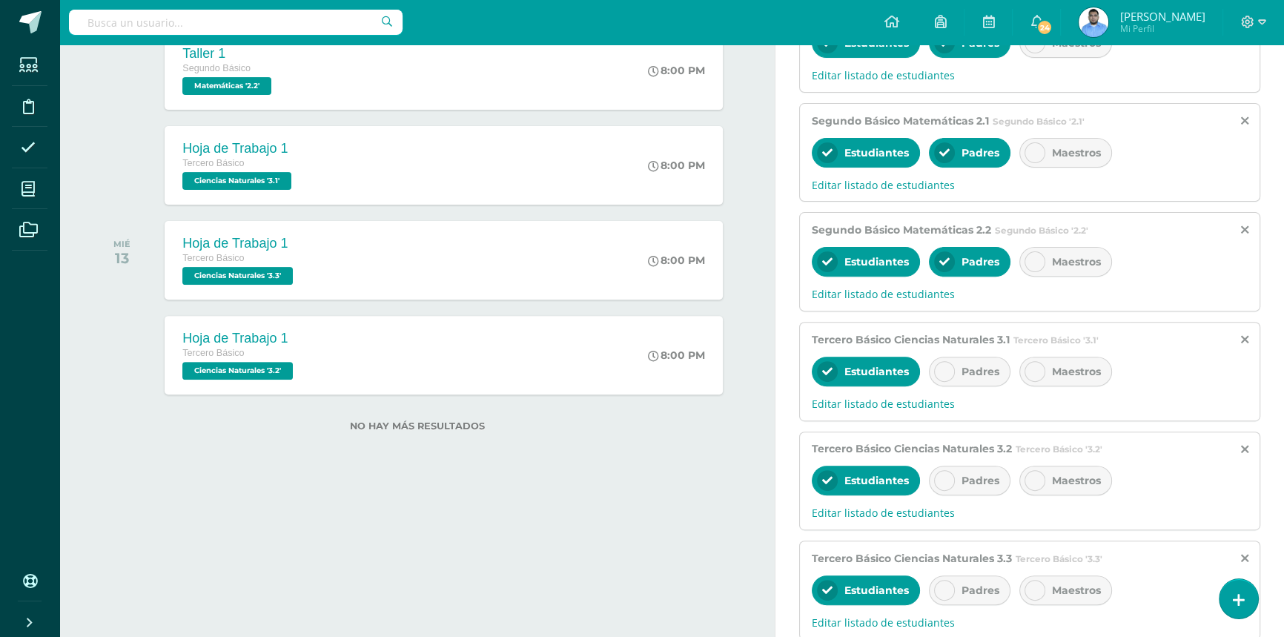
click at [967, 358] on div "Padres" at bounding box center [970, 372] width 82 height 30
click at [981, 475] on span "Padres" at bounding box center [980, 480] width 38 height 13
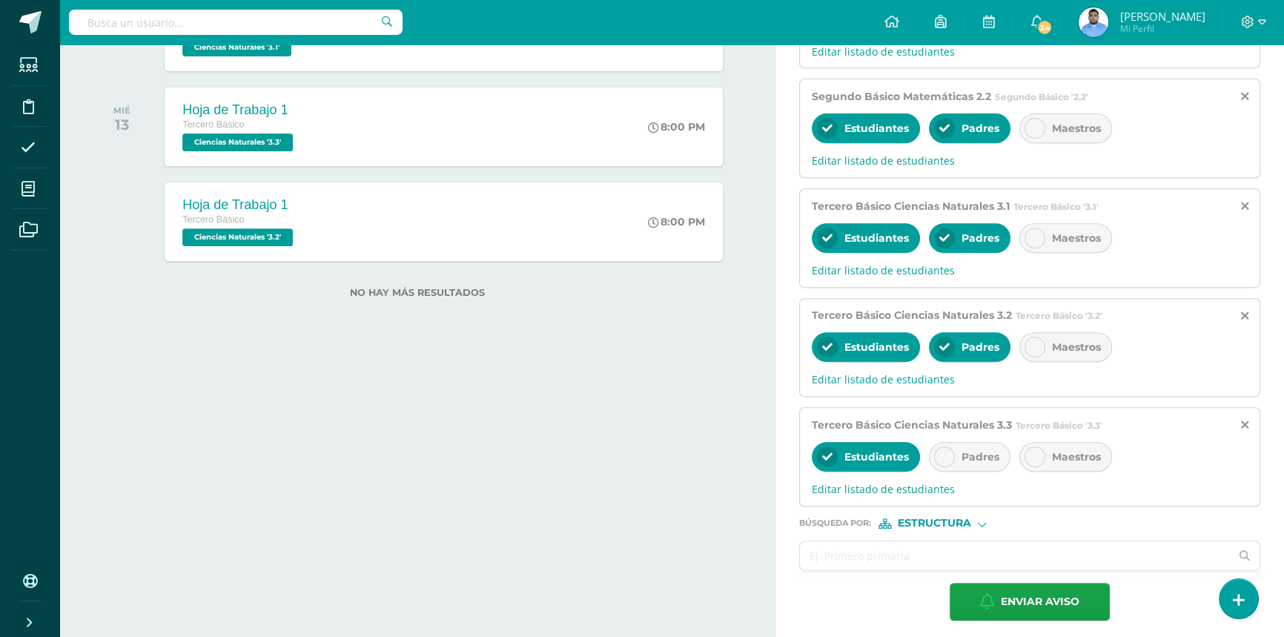
scroll to position [747, 0]
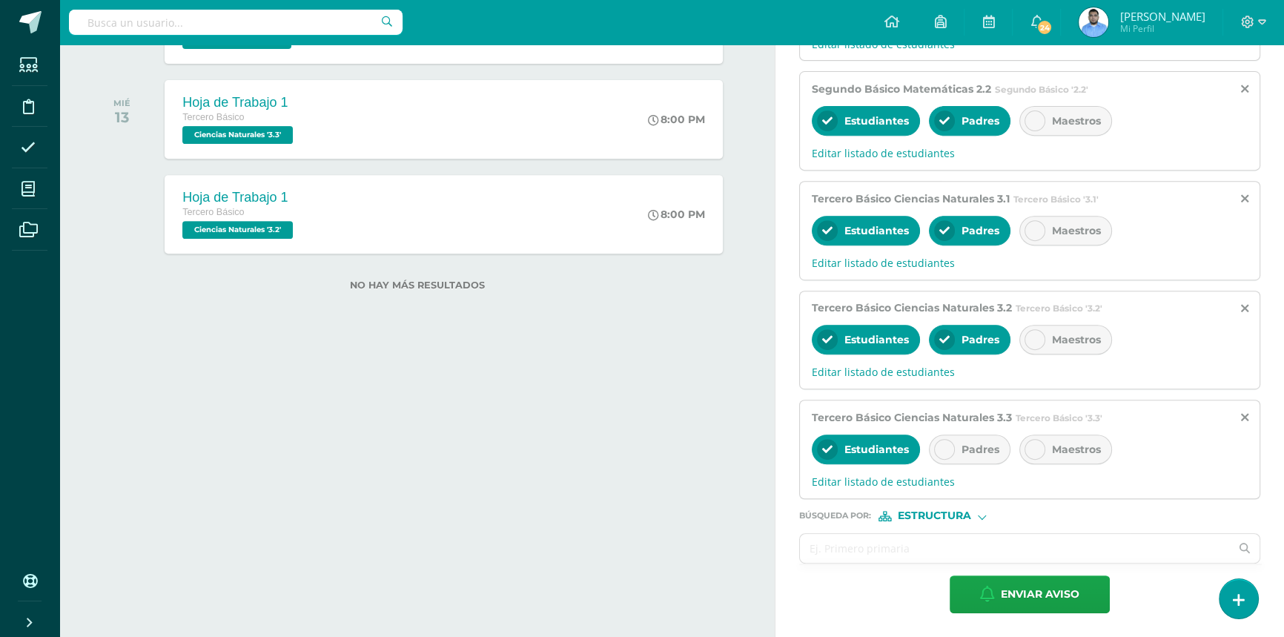
click at [966, 437] on div "Padres" at bounding box center [970, 449] width 82 height 30
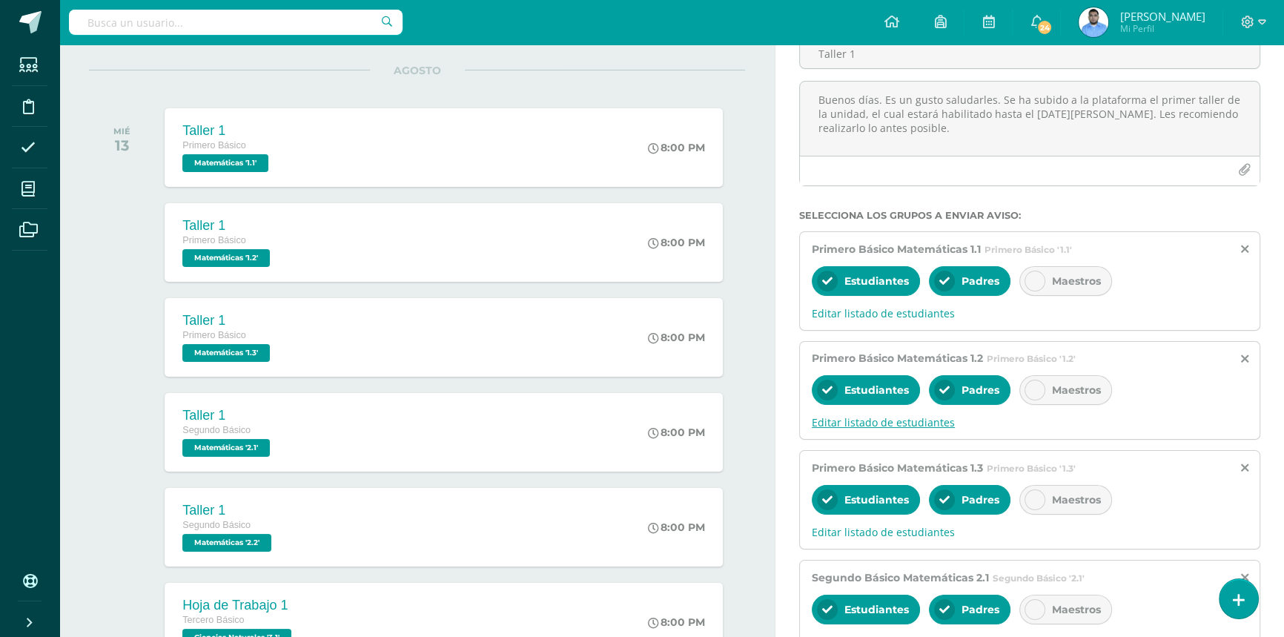
scroll to position [6, 0]
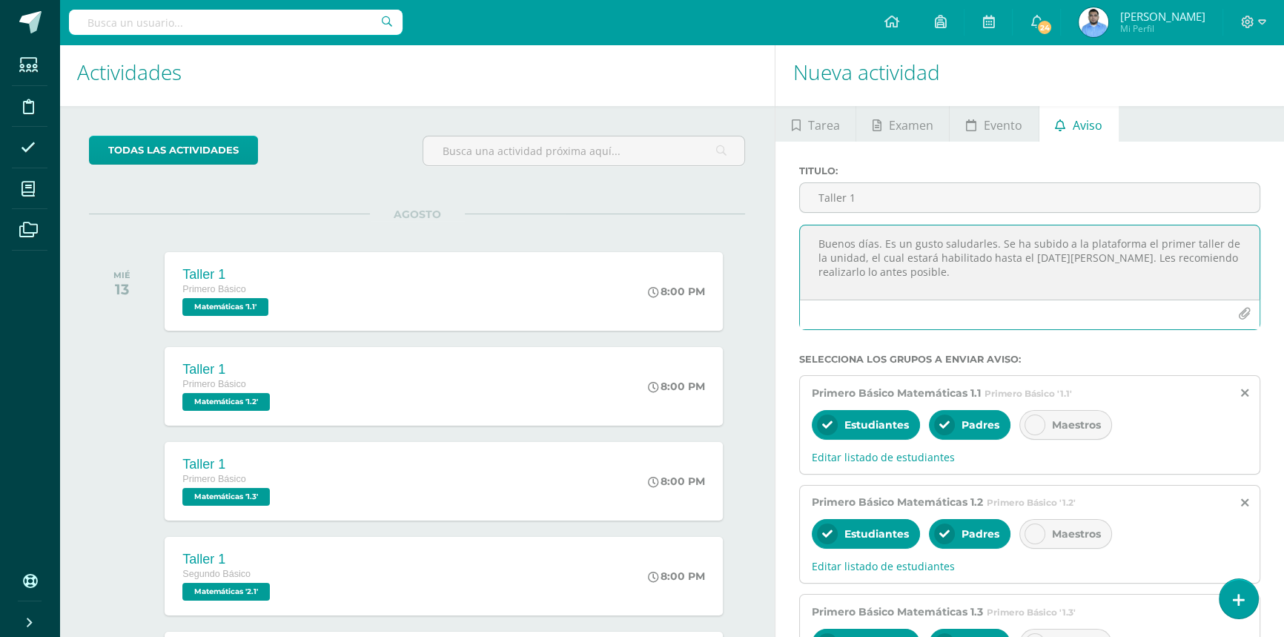
drag, startPoint x: 1112, startPoint y: 278, endPoint x: 1132, endPoint y: 261, distance: 26.3
click at [1132, 261] on textarea "Buenos días. Es un gusto saludarles. Se ha subido a la plataforma el primer tal…" at bounding box center [1030, 262] width 460 height 74
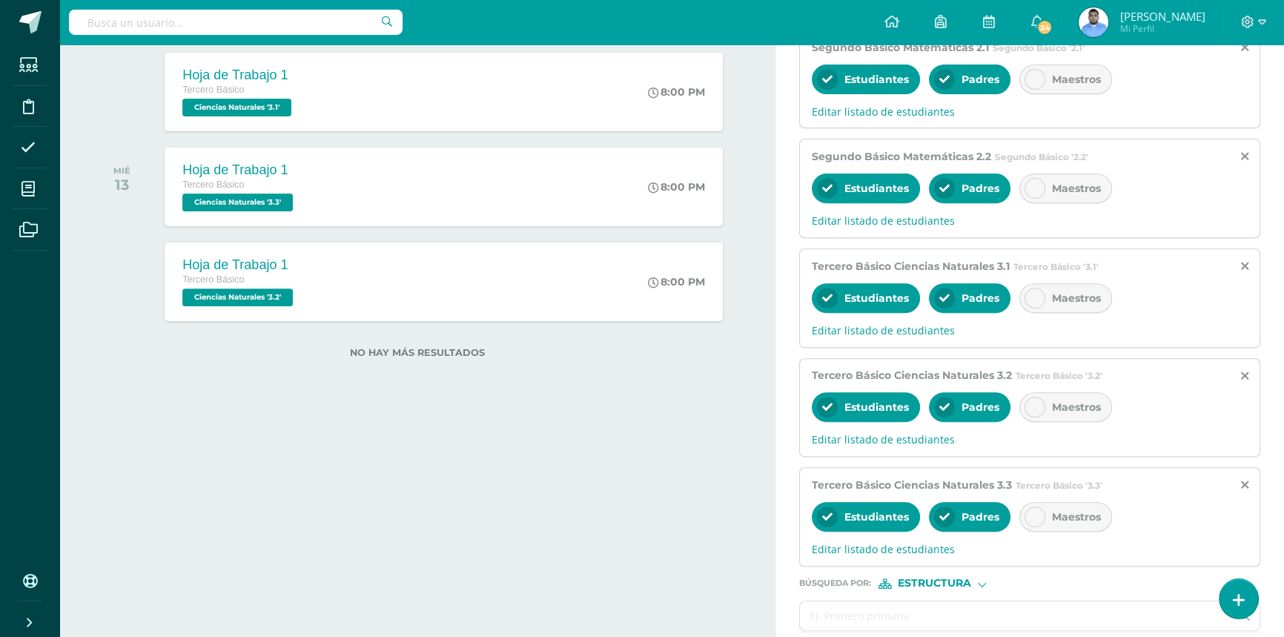
scroll to position [747, 0]
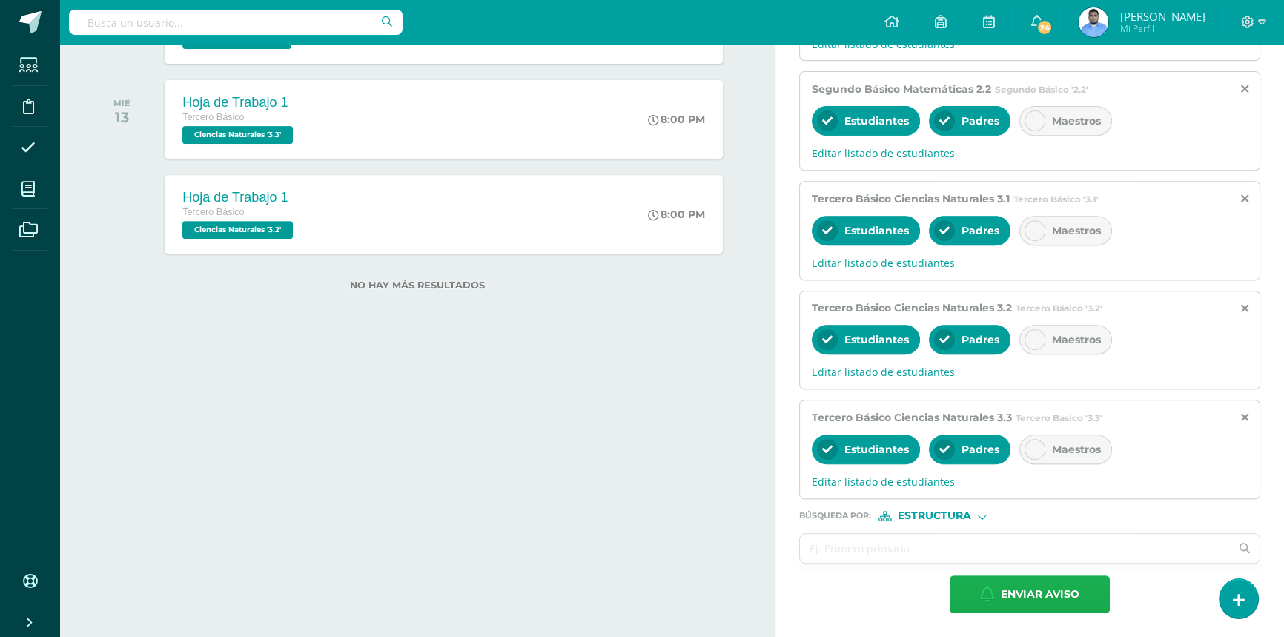
type textarea "Buenos días. Es un gusto saludarles. Se ha subido a la plataforma el primer tal…"
click at [1047, 584] on span "Enviar aviso" at bounding box center [1040, 594] width 79 height 36
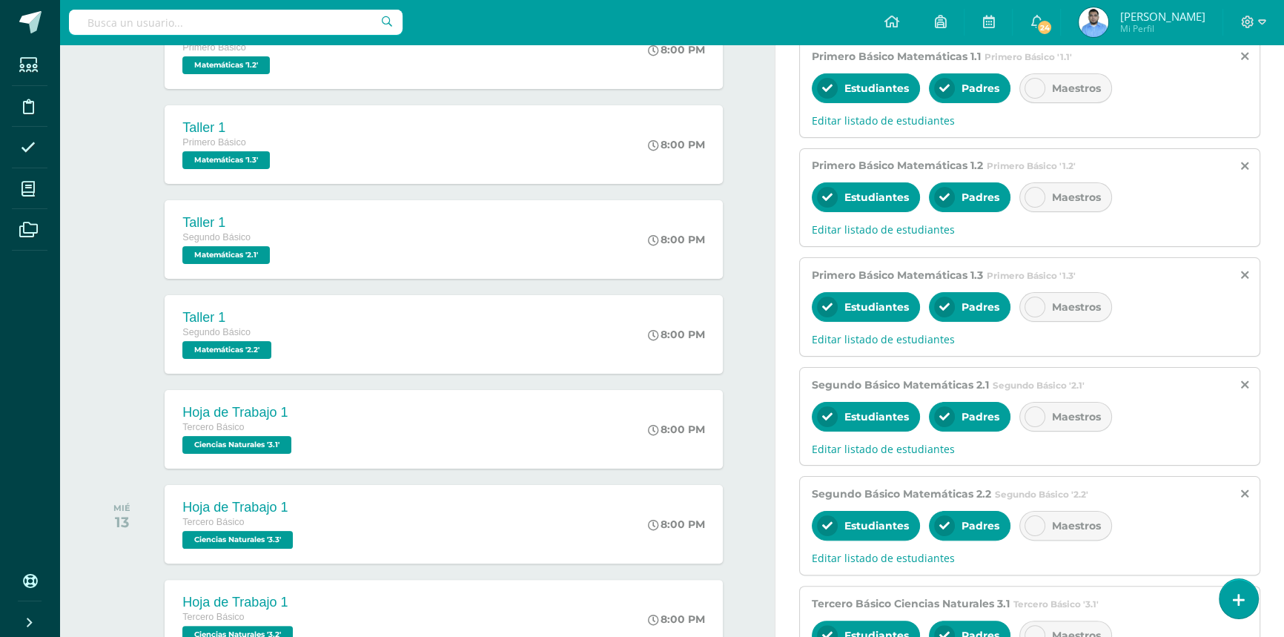
scroll to position [0, 0]
